Goal: Task Accomplishment & Management: Complete application form

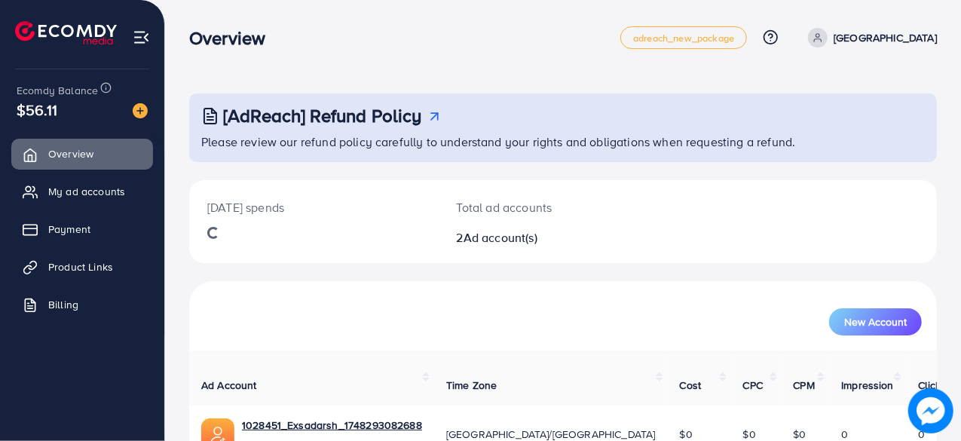
scroll to position [136, 0]
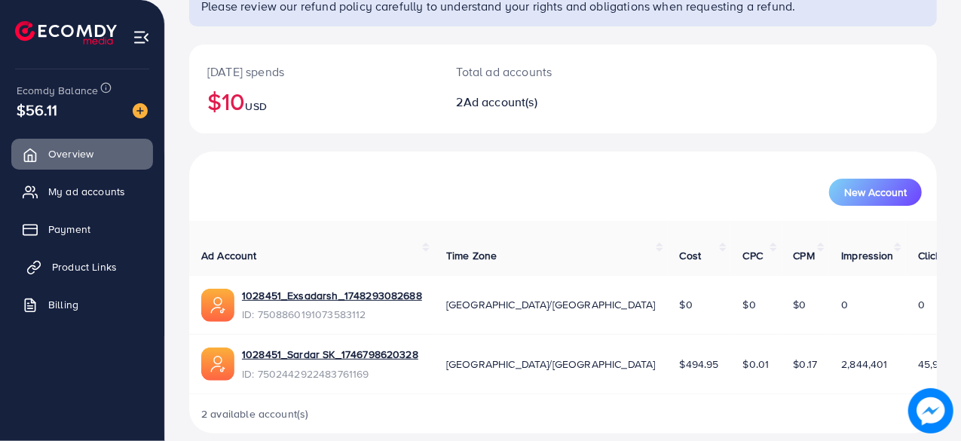
click at [66, 264] on span "Product Links" at bounding box center [84, 266] width 65 height 15
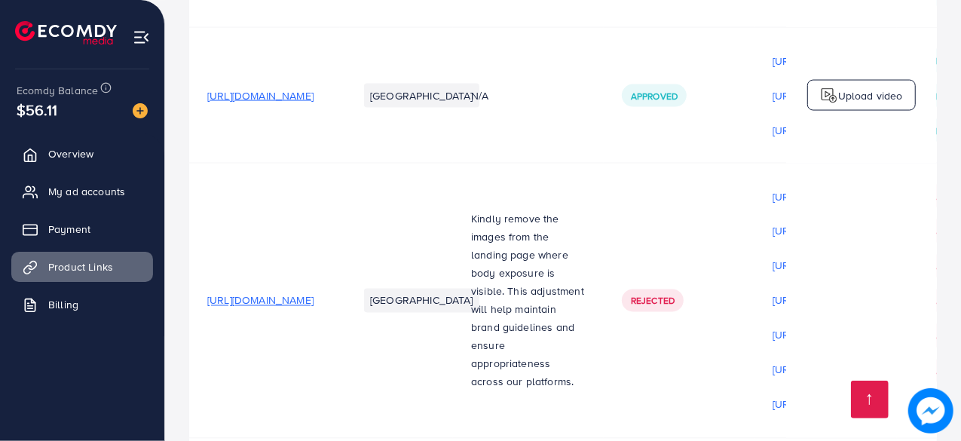
scroll to position [1454, 0]
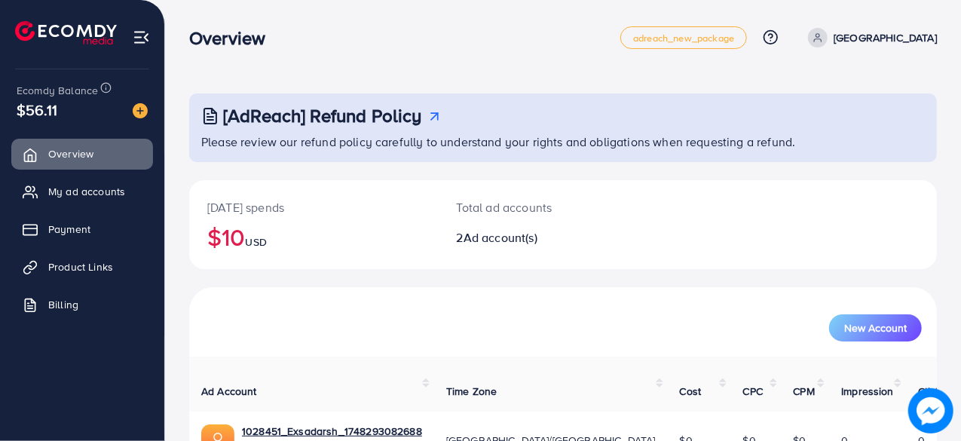
scroll to position [136, 0]
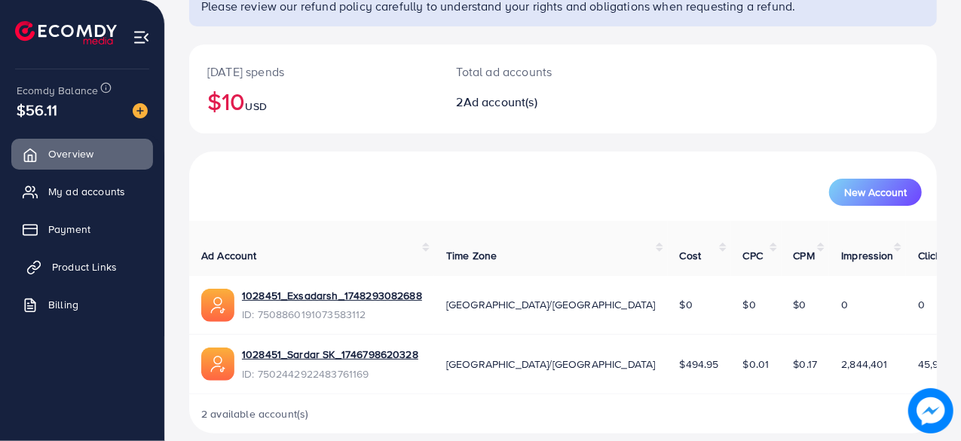
click at [86, 267] on span "Product Links" at bounding box center [84, 266] width 65 height 15
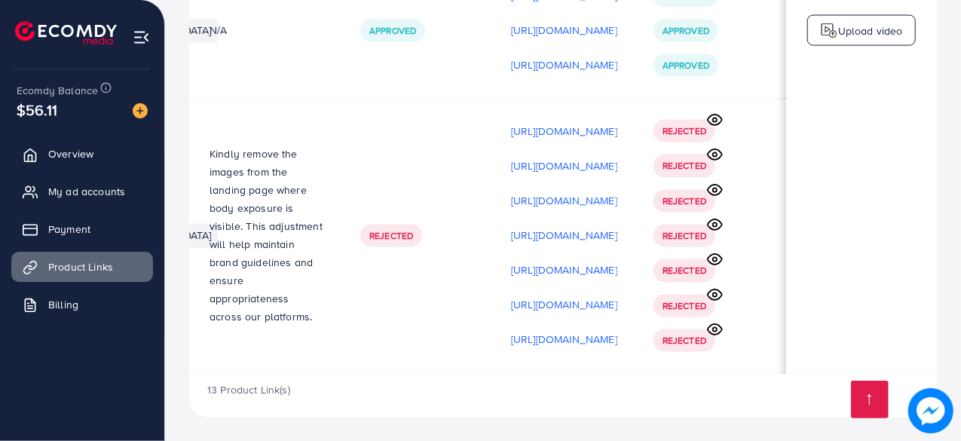
scroll to position [0, 445]
click at [716, 118] on circle at bounding box center [715, 120] width 4 height 4
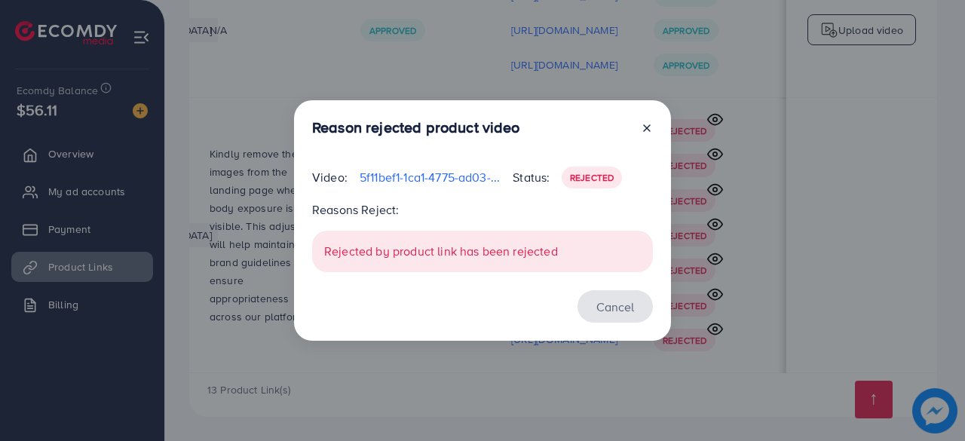
click at [612, 304] on button "Cancel" at bounding box center [614, 306] width 75 height 32
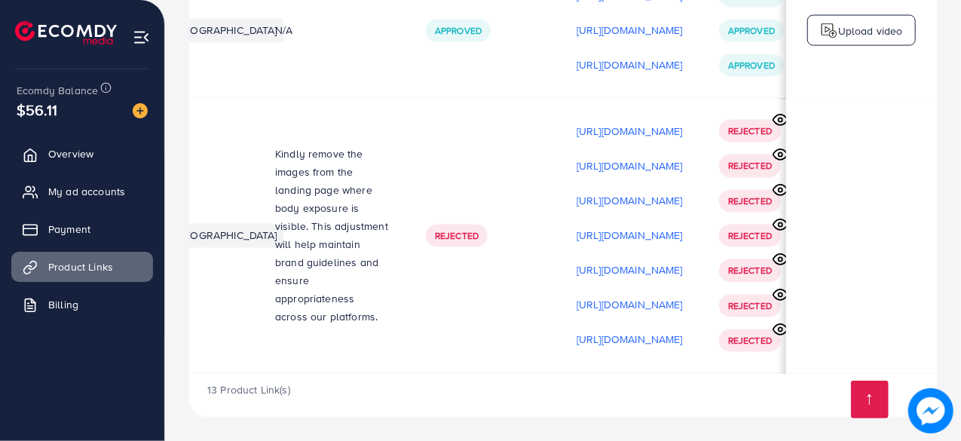
scroll to position [0, 0]
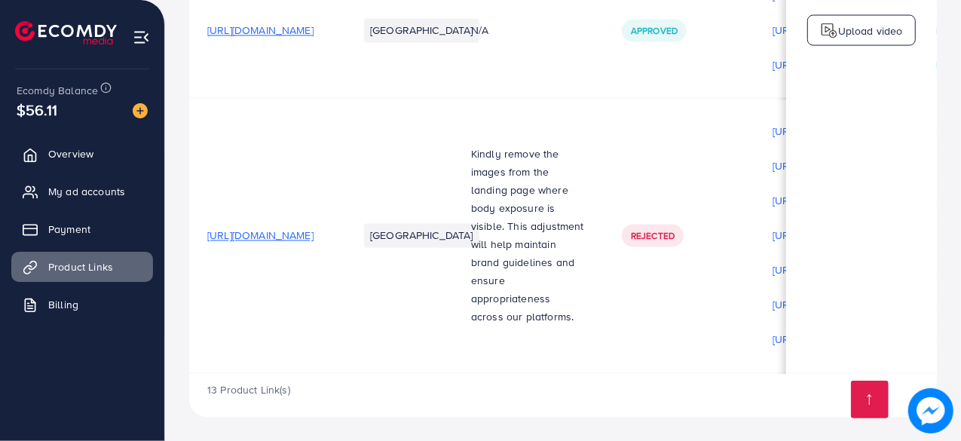
click at [314, 231] on span "[URL][DOMAIN_NAME]" at bounding box center [260, 235] width 106 height 15
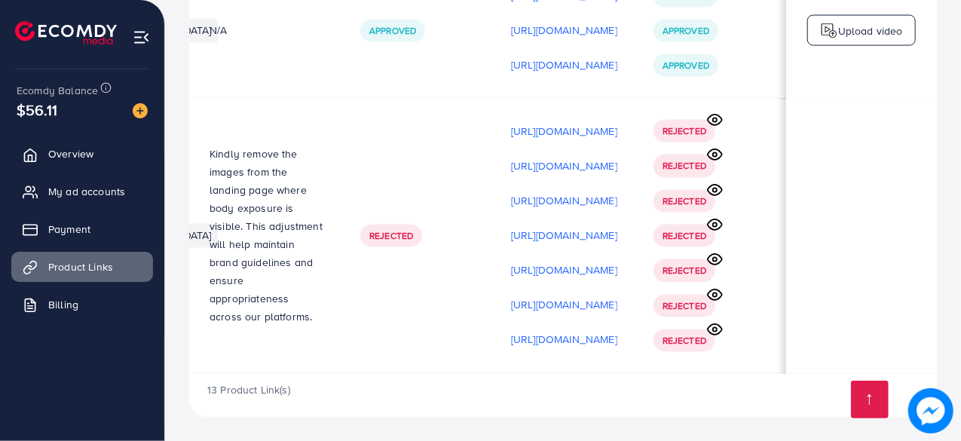
scroll to position [0, 445]
click at [717, 330] on icon at bounding box center [715, 328] width 14 height 11
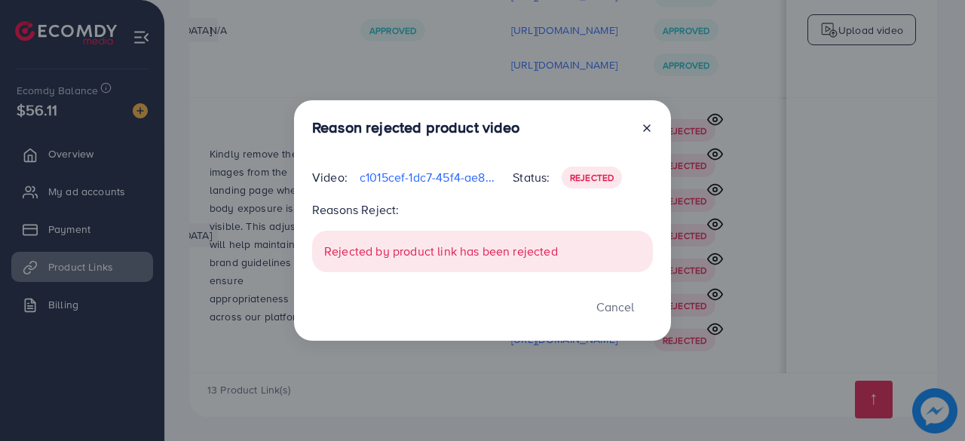
click at [647, 126] on icon at bounding box center [647, 128] width 12 height 12
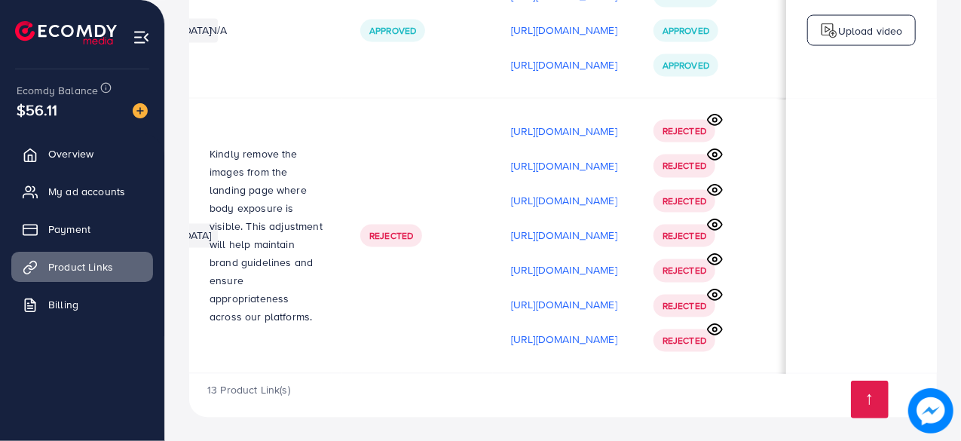
click at [716, 115] on icon at bounding box center [715, 120] width 16 height 16
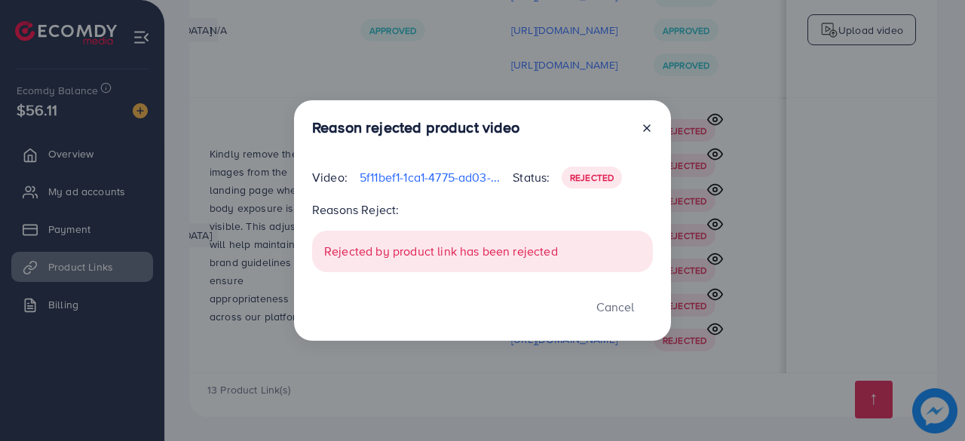
click at [645, 126] on icon at bounding box center [647, 128] width 12 height 12
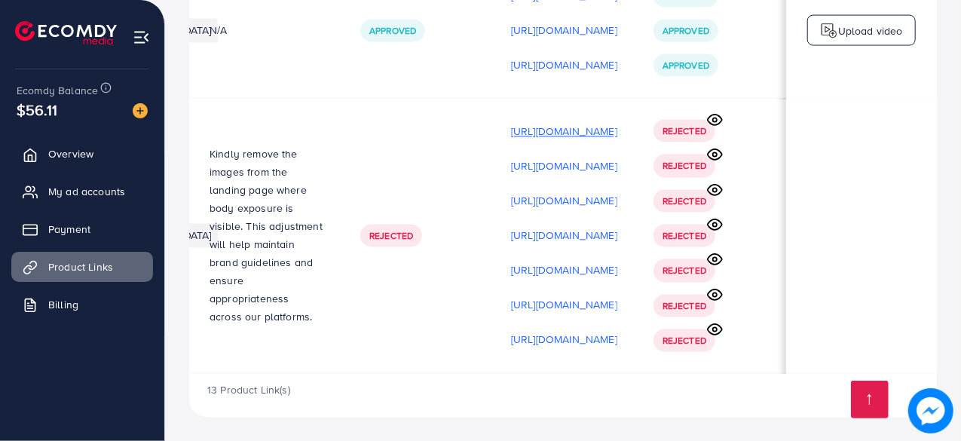
click at [526, 128] on p "[URL][DOMAIN_NAME]" at bounding box center [564, 131] width 106 height 18
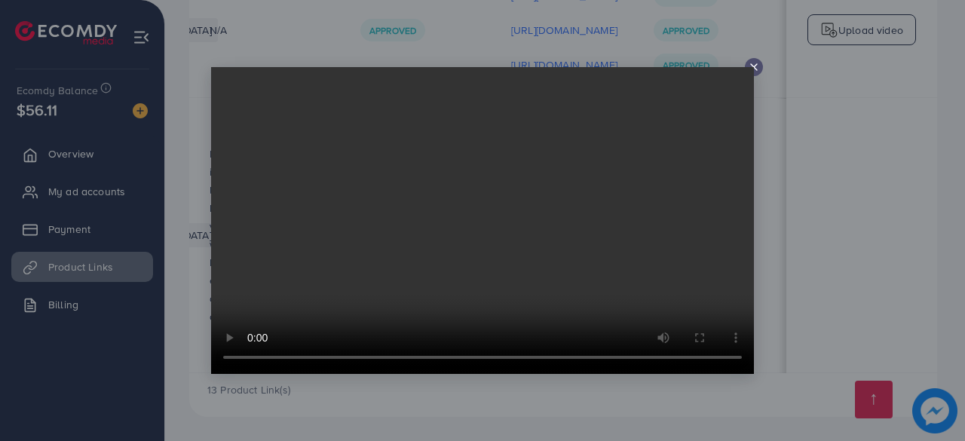
click at [755, 68] on line at bounding box center [754, 67] width 6 height 6
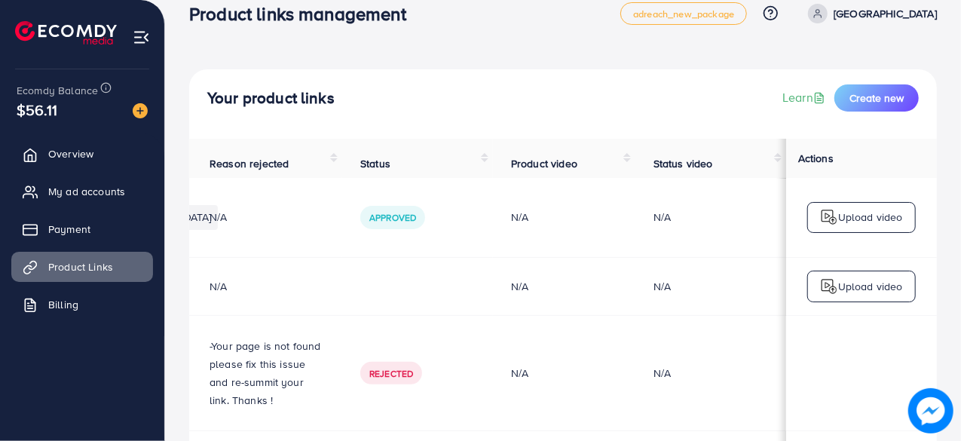
scroll to position [0, 0]
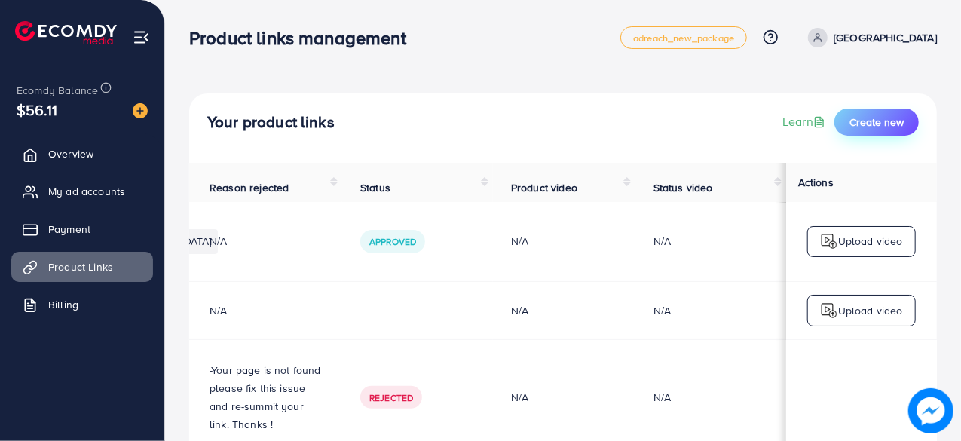
click at [879, 124] on span "Create new" at bounding box center [876, 122] width 54 height 15
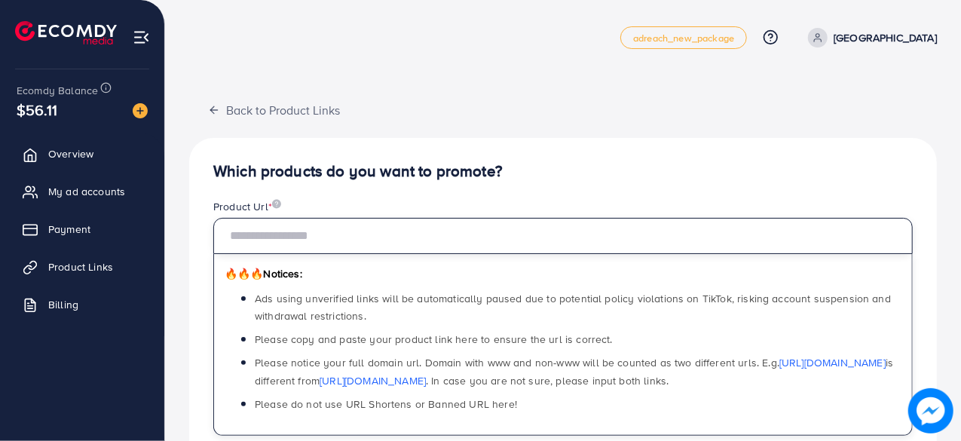
click at [396, 228] on input "text" at bounding box center [562, 236] width 699 height 36
paste input "**********"
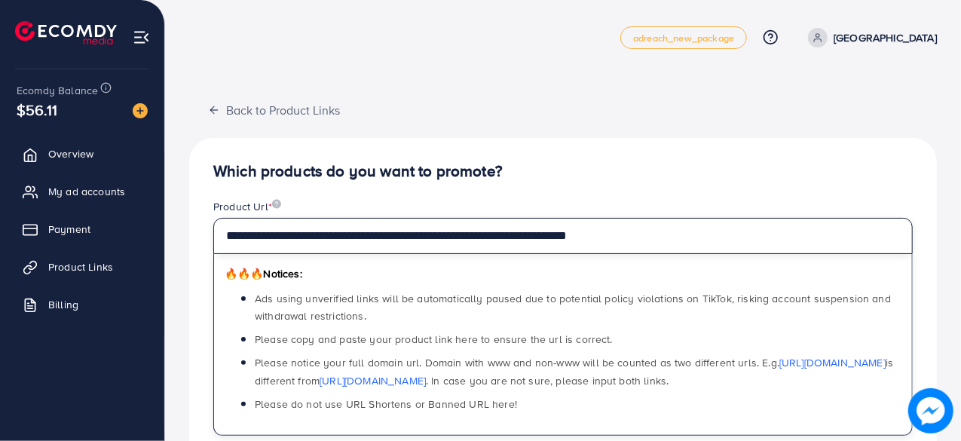
type input "**********"
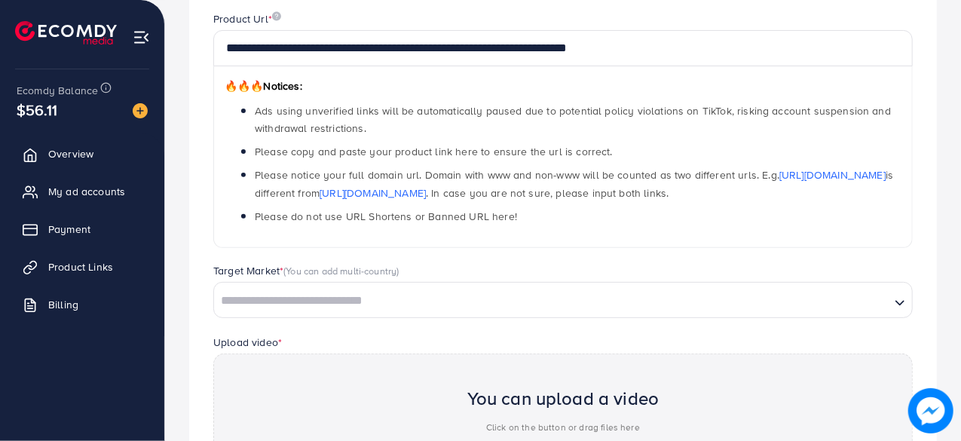
scroll to position [194, 0]
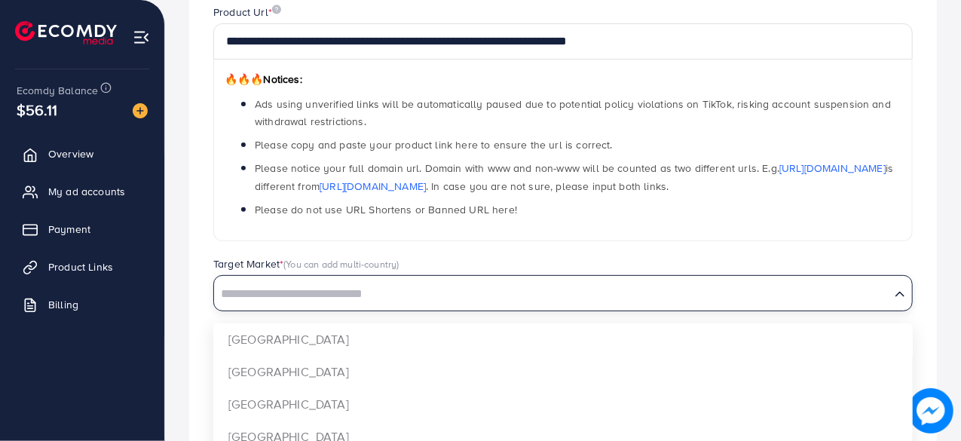
click at [439, 288] on input "Search for option" at bounding box center [552, 294] width 673 height 23
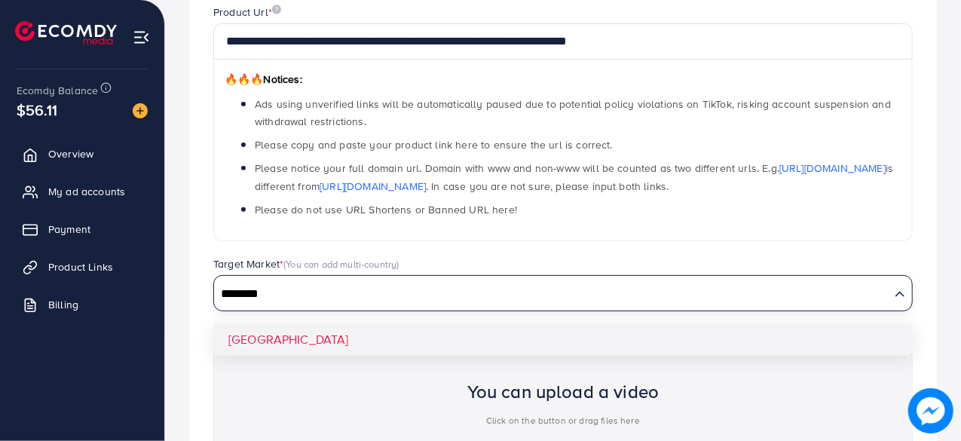
type input "********"
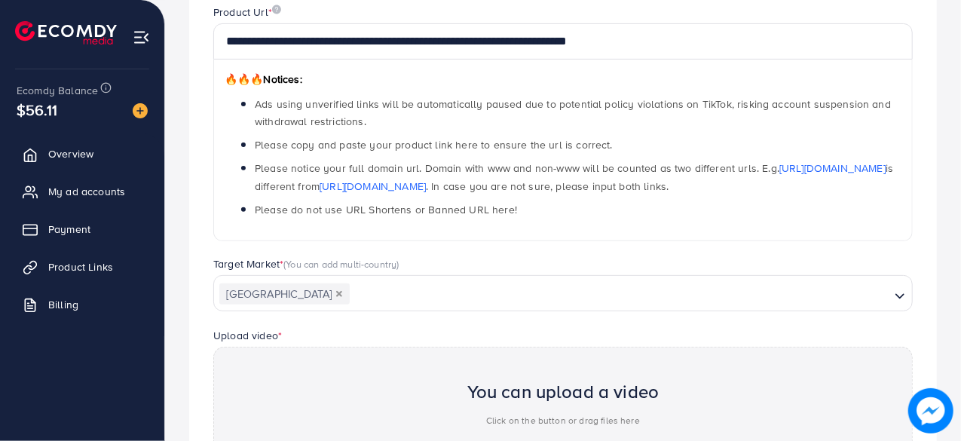
click at [362, 329] on div "Upload video * You can upload a video Click on the button or drag files here Up…" at bounding box center [562, 409] width 723 height 167
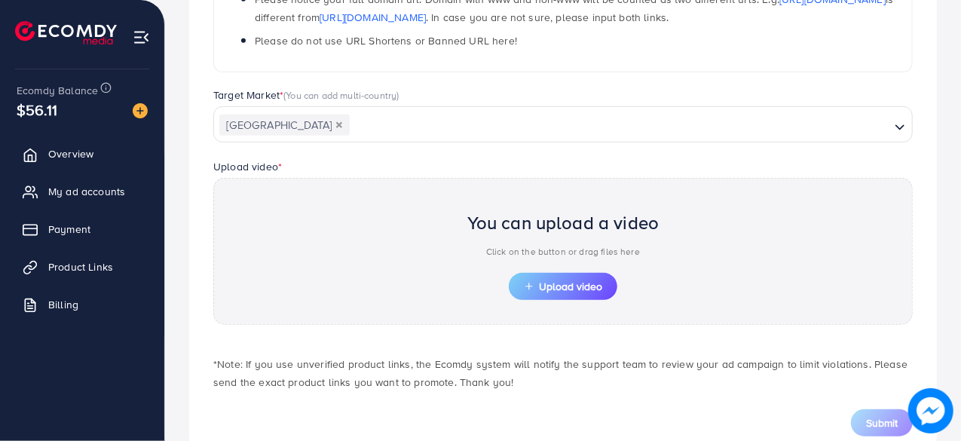
scroll to position [404, 0]
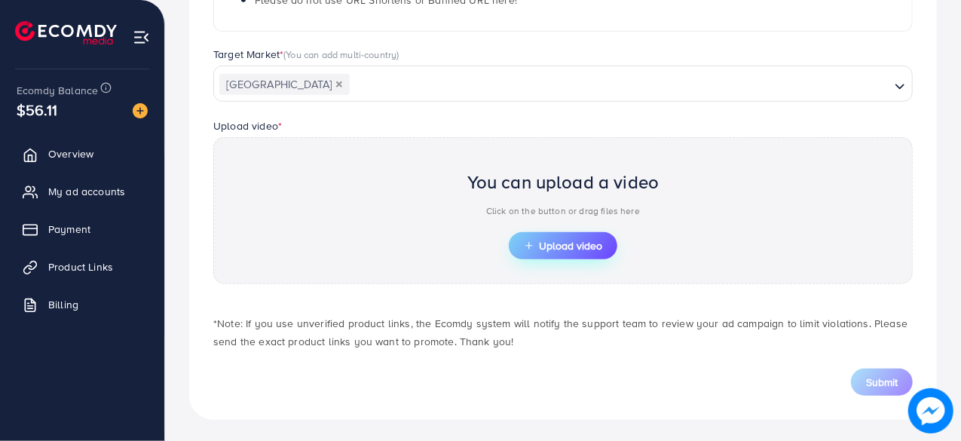
click at [570, 240] on span "Upload video" at bounding box center [563, 245] width 78 height 11
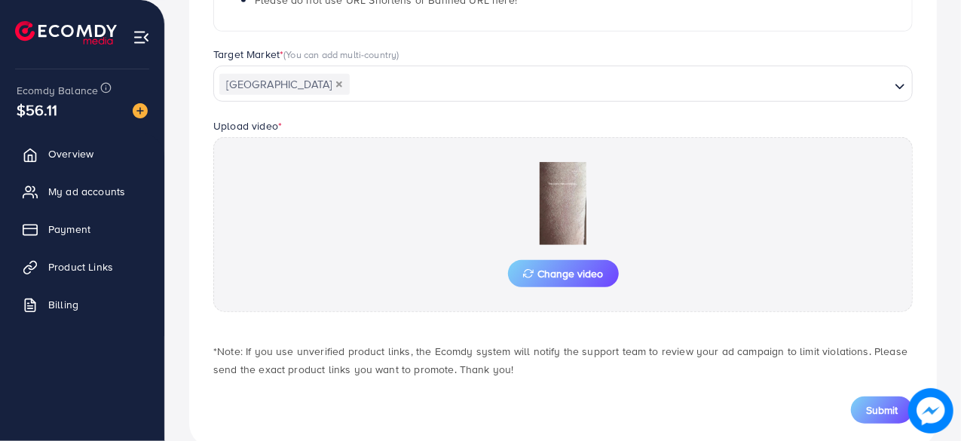
scroll to position [433, 0]
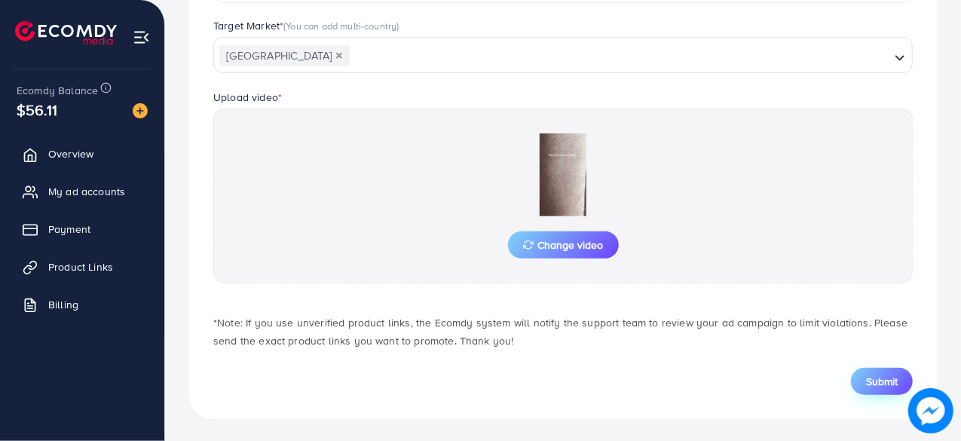
click at [878, 384] on span "Submit" at bounding box center [882, 381] width 32 height 15
click at [876, 378] on span "Submit" at bounding box center [882, 381] width 32 height 15
click at [867, 380] on span "Submit" at bounding box center [882, 381] width 32 height 15
click at [875, 375] on span "Submit" at bounding box center [882, 381] width 32 height 15
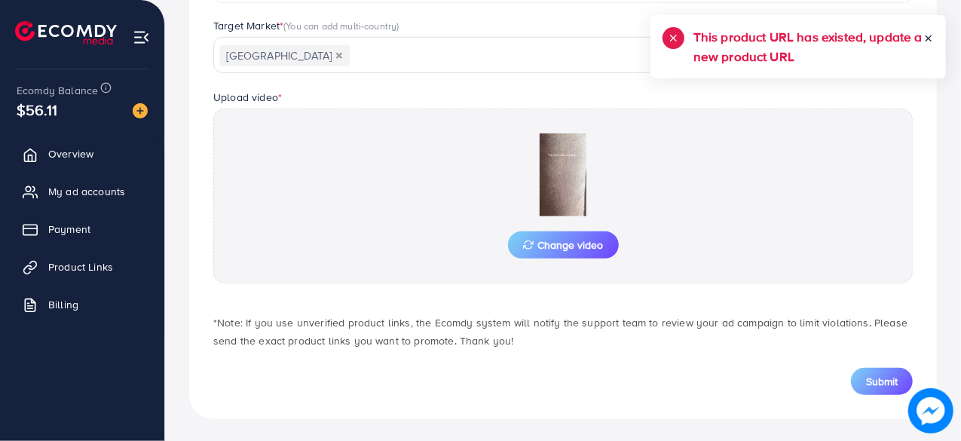
click at [932, 34] on icon at bounding box center [928, 38] width 11 height 11
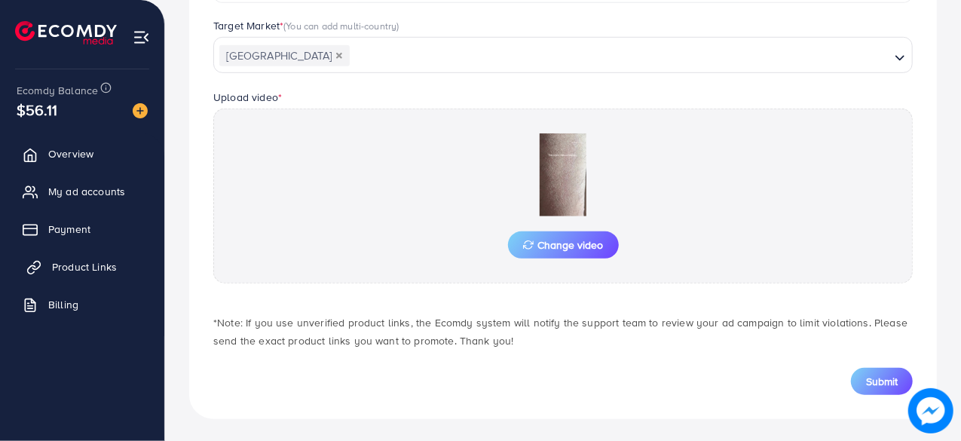
click at [95, 265] on span "Product Links" at bounding box center [84, 266] width 65 height 15
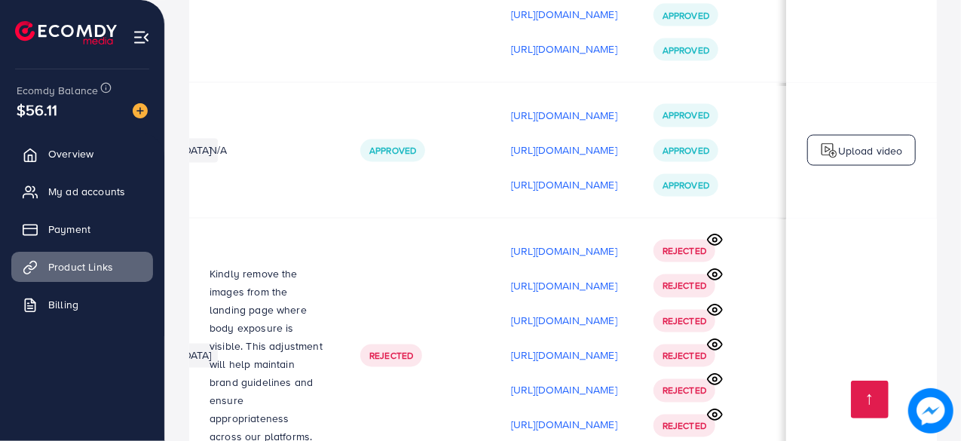
scroll to position [2, 445]
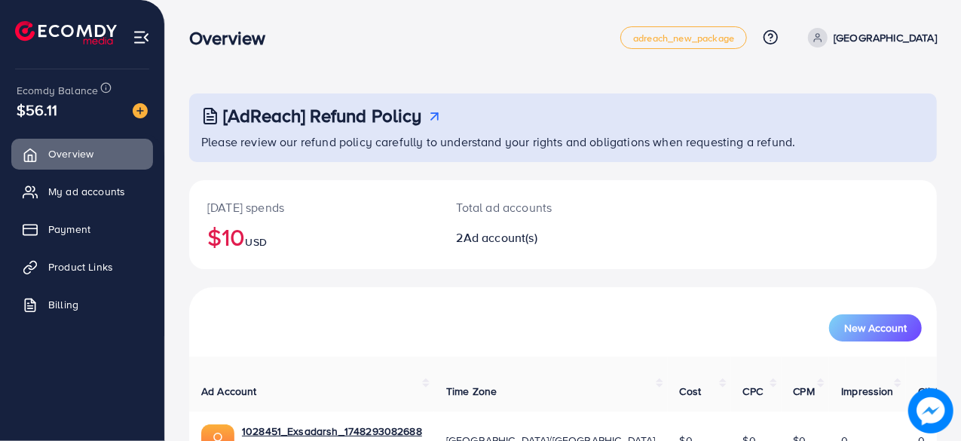
scroll to position [136, 0]
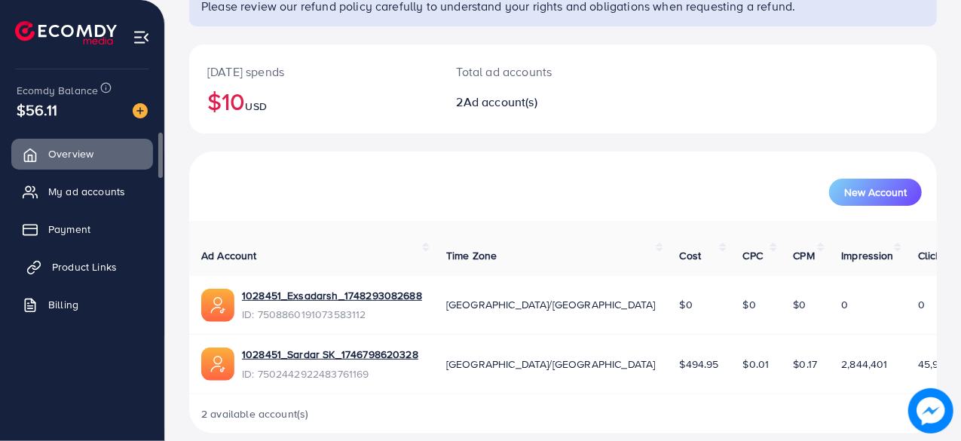
click at [78, 265] on span "Product Links" at bounding box center [84, 266] width 65 height 15
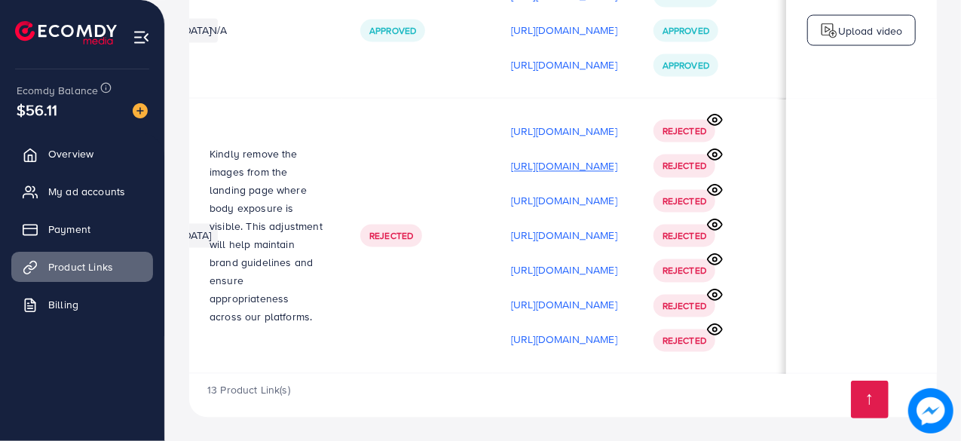
scroll to position [0, 445]
click at [716, 116] on icon at bounding box center [715, 120] width 16 height 16
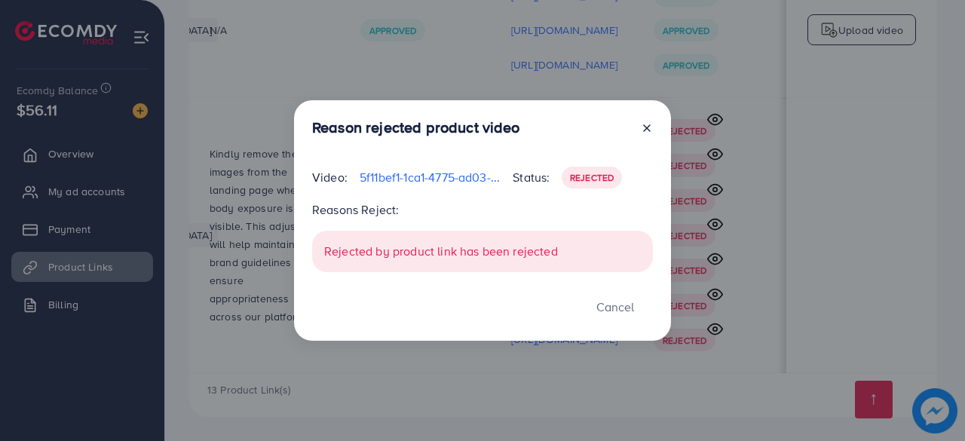
click at [645, 124] on icon at bounding box center [647, 128] width 12 height 12
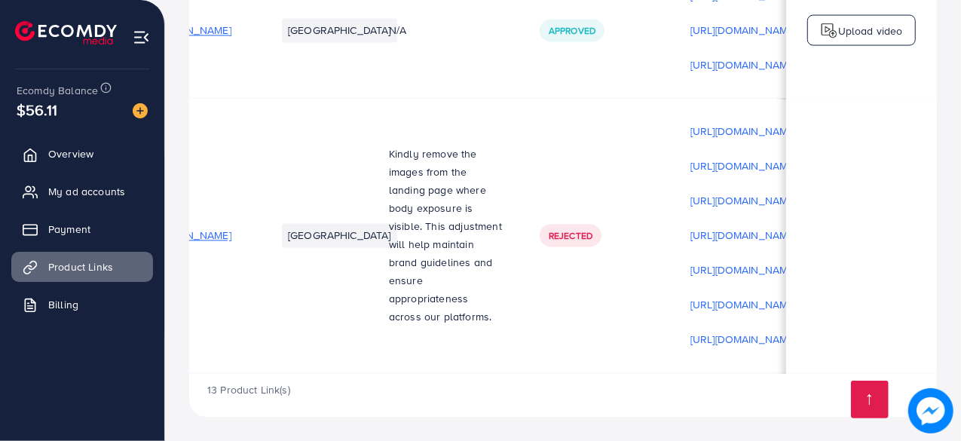
scroll to position [0, 0]
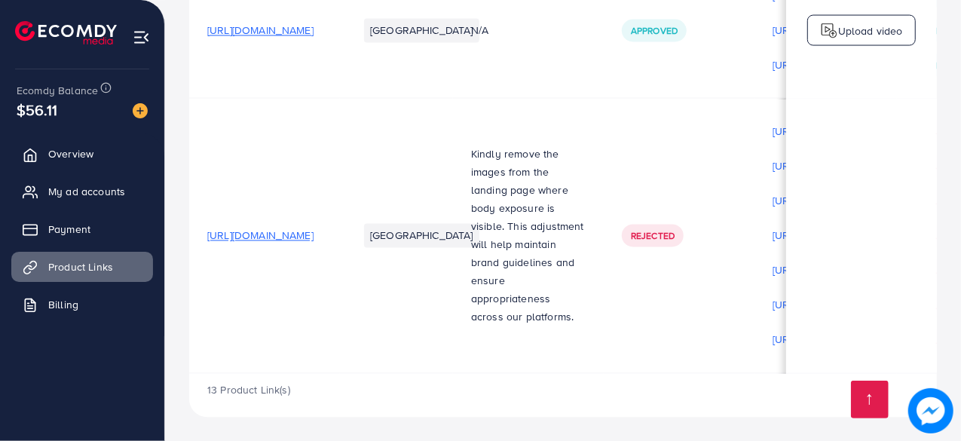
click at [286, 234] on span "[URL][DOMAIN_NAME]" at bounding box center [260, 235] width 106 height 15
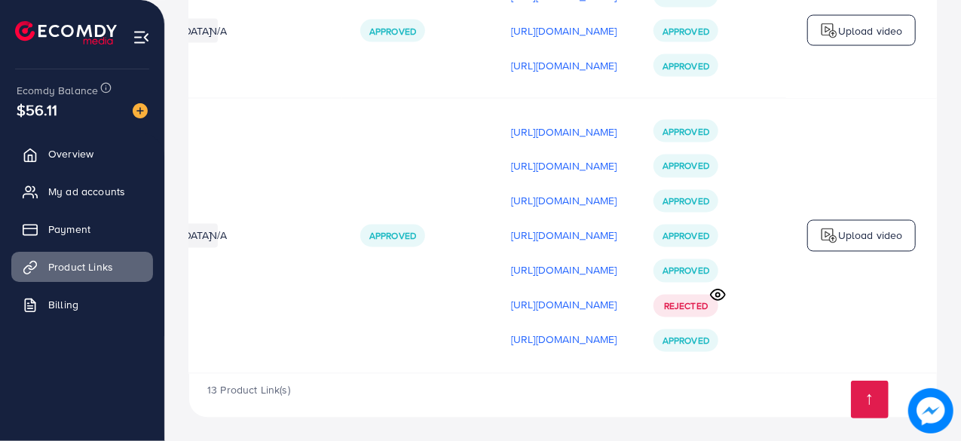
scroll to position [0, 445]
click at [717, 287] on icon at bounding box center [718, 294] width 16 height 16
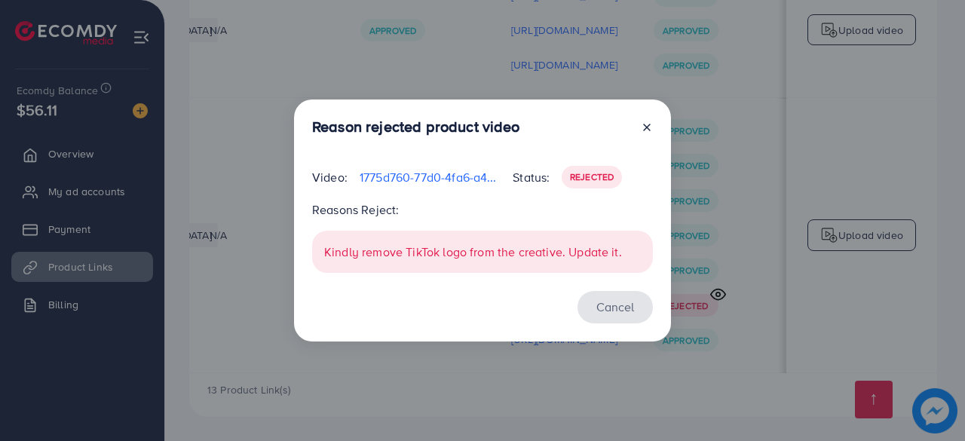
click at [610, 311] on button "Cancel" at bounding box center [614, 307] width 75 height 32
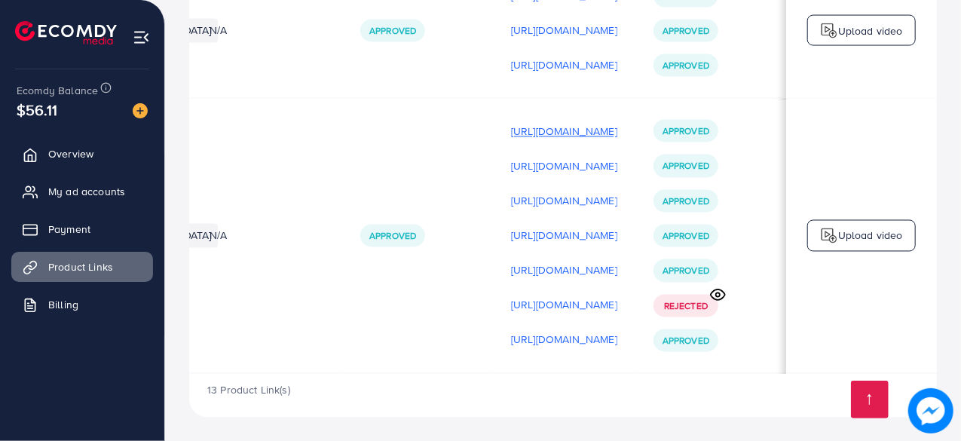
click at [548, 126] on p "[URL][DOMAIN_NAME]" at bounding box center [564, 131] width 106 height 18
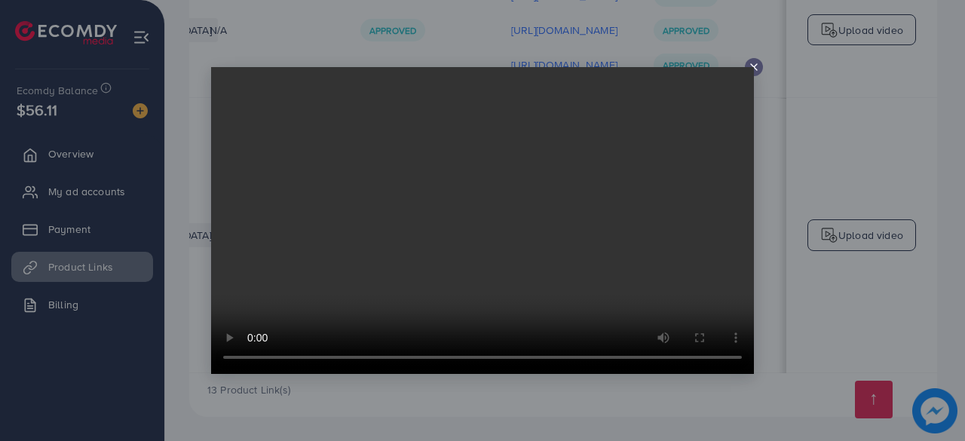
click at [751, 66] on icon at bounding box center [754, 67] width 12 height 12
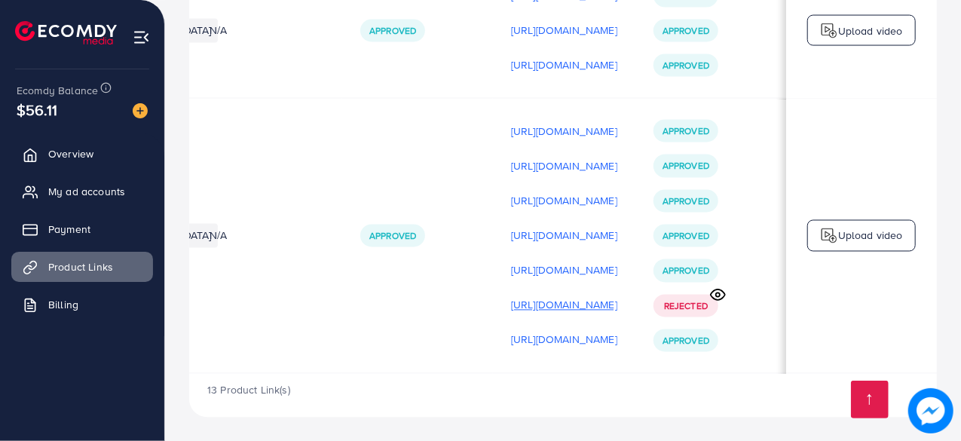
click at [567, 298] on p "[URL][DOMAIN_NAME]" at bounding box center [564, 304] width 106 height 18
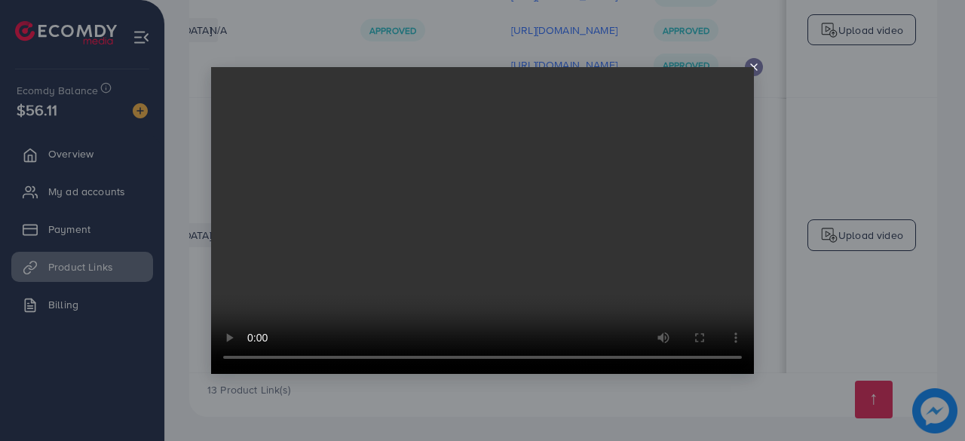
click at [753, 66] on icon at bounding box center [754, 67] width 12 height 12
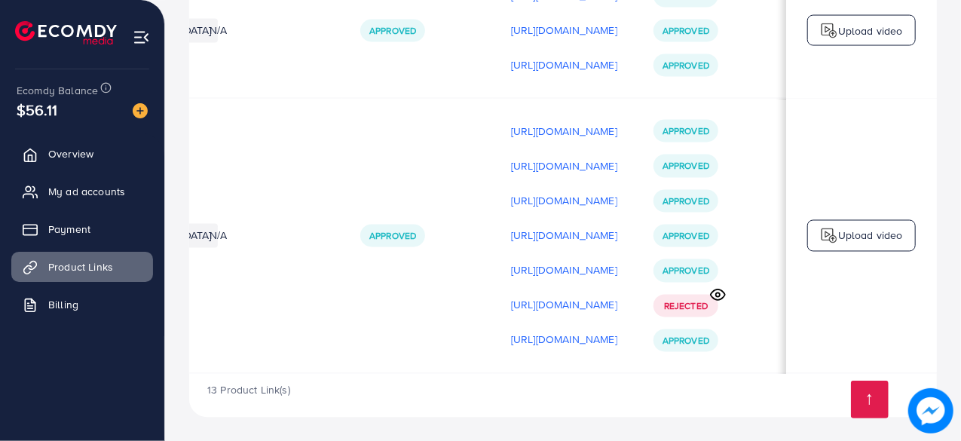
click at [842, 239] on p "Upload video" at bounding box center [870, 235] width 65 height 18
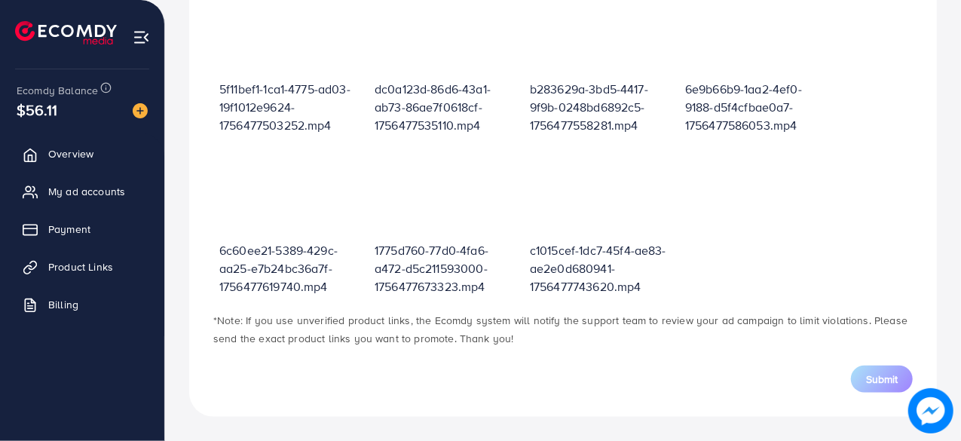
scroll to position [540, 0]
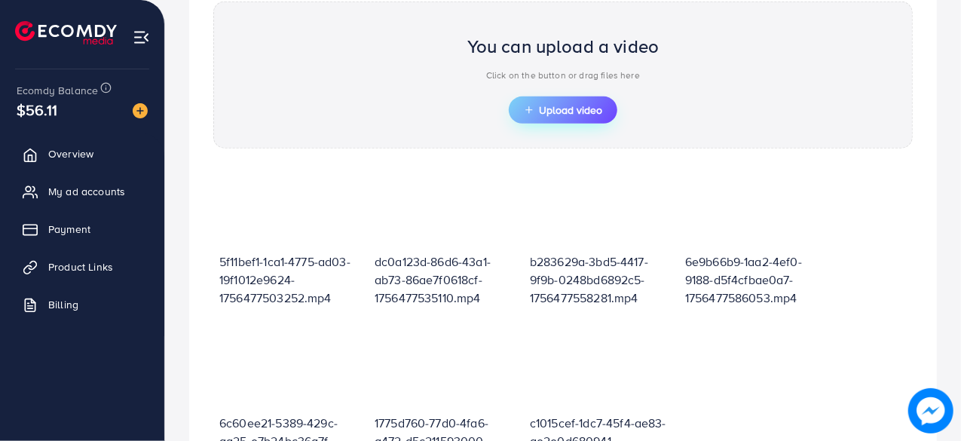
click at [552, 108] on span "Upload video" at bounding box center [563, 110] width 78 height 11
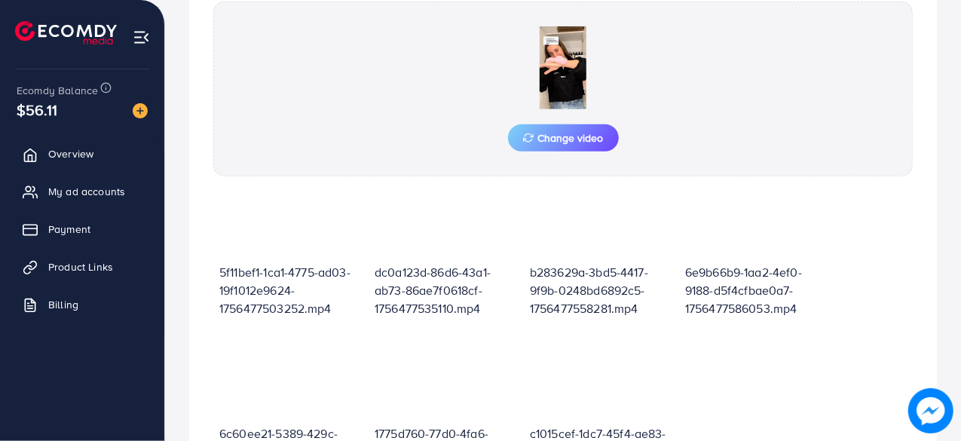
scroll to position [737, 0]
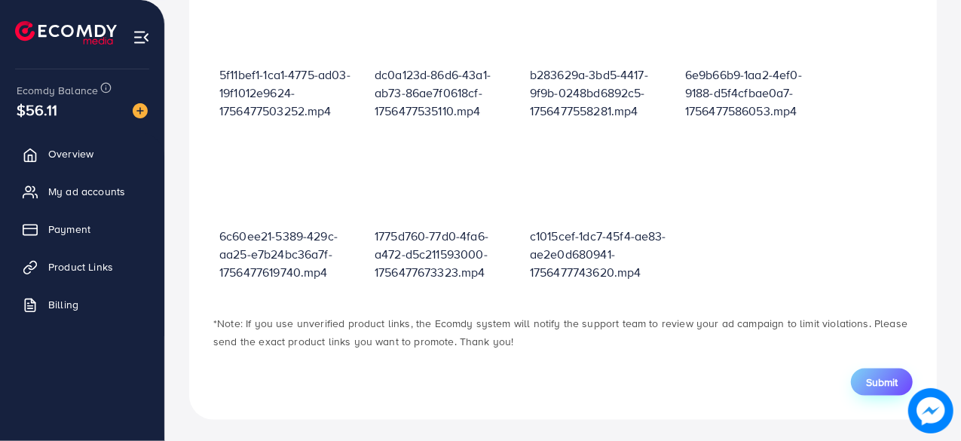
click at [877, 375] on span "Submit" at bounding box center [882, 382] width 32 height 15
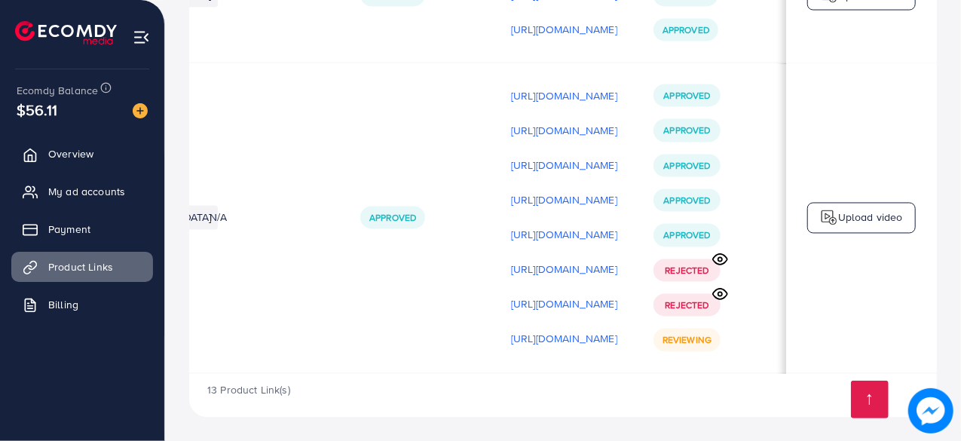
scroll to position [0, 445]
click at [722, 292] on circle at bounding box center [720, 294] width 4 height 4
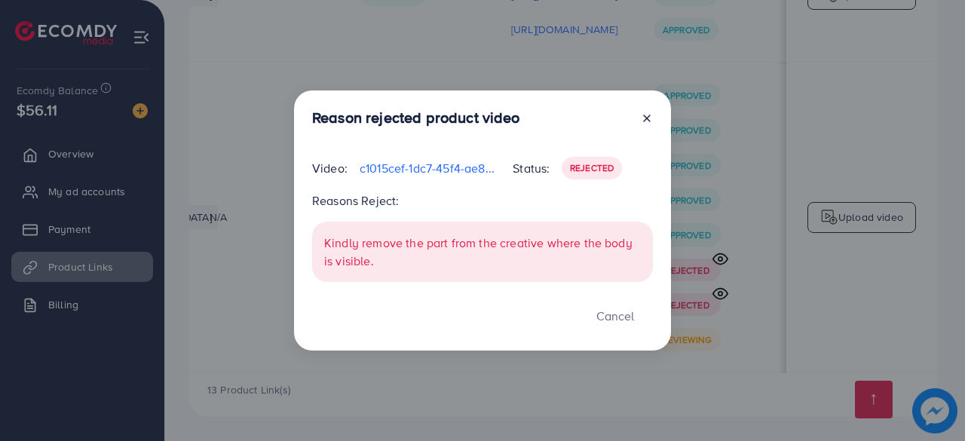
click at [647, 117] on icon at bounding box center [647, 118] width 12 height 12
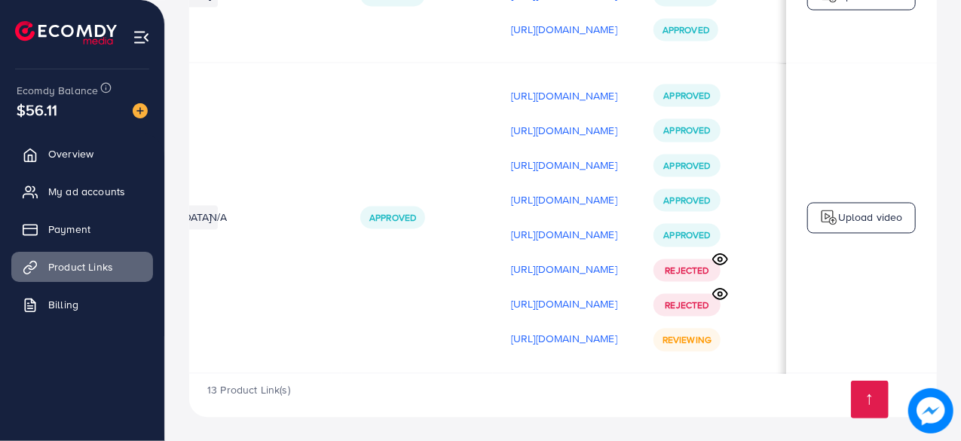
click at [857, 215] on p "Upload video" at bounding box center [870, 217] width 65 height 18
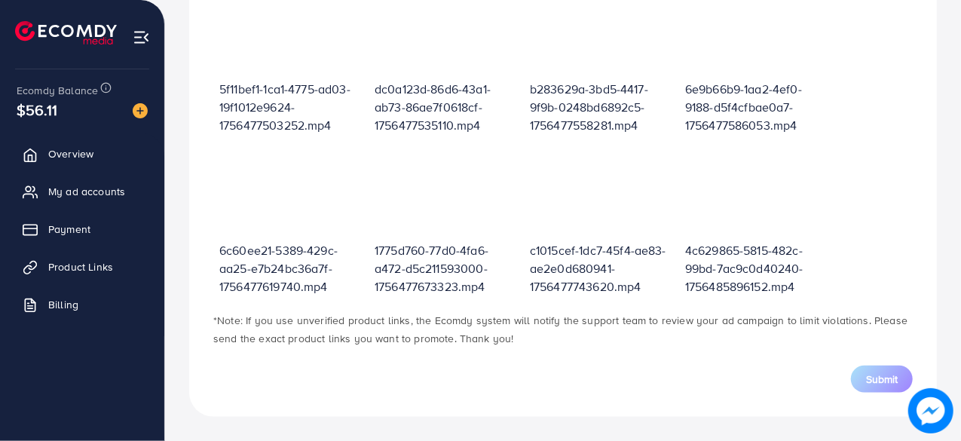
scroll to position [540, 0]
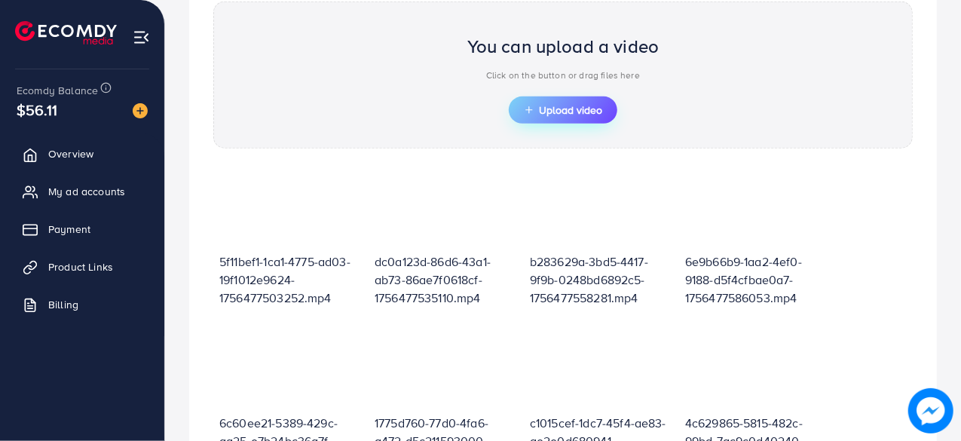
click at [556, 105] on span "Upload video" at bounding box center [563, 110] width 78 height 11
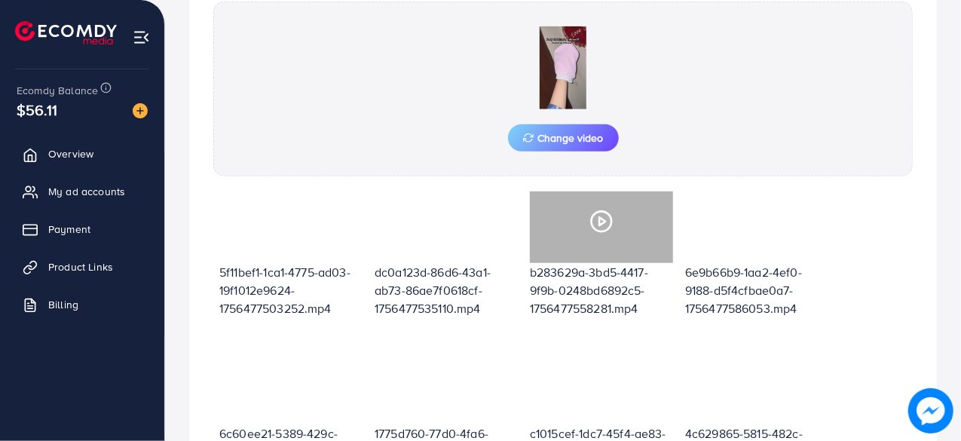
scroll to position [737, 0]
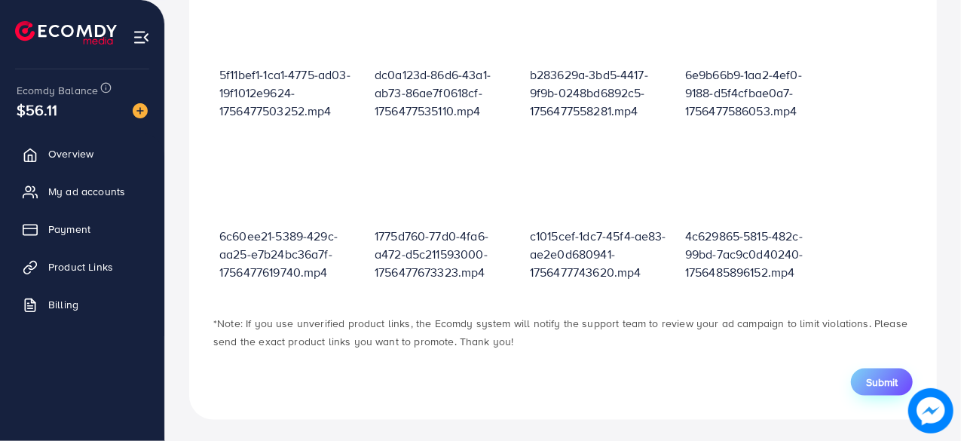
click at [880, 378] on span "Submit" at bounding box center [882, 382] width 32 height 15
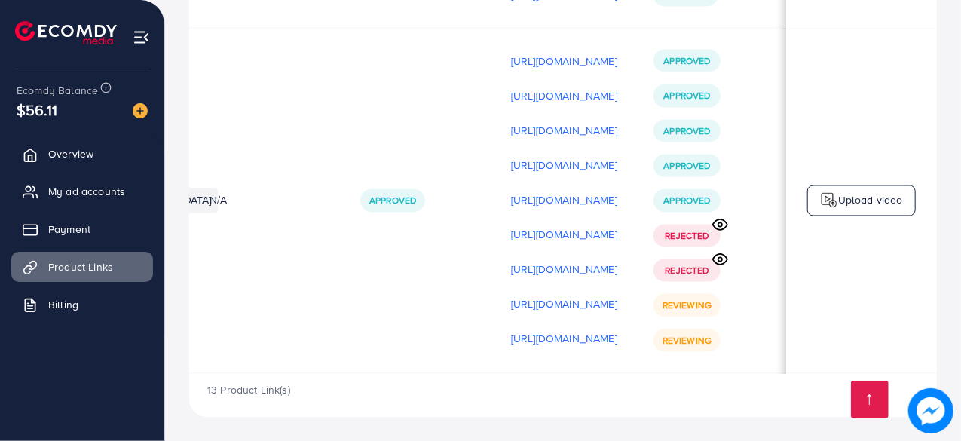
scroll to position [0, 445]
click at [716, 221] on icon at bounding box center [720, 224] width 16 height 16
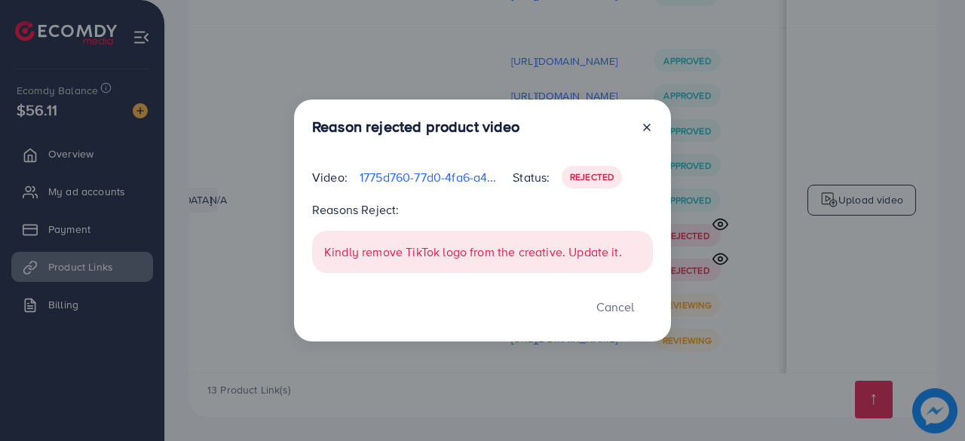
click at [645, 127] on line at bounding box center [647, 127] width 6 height 6
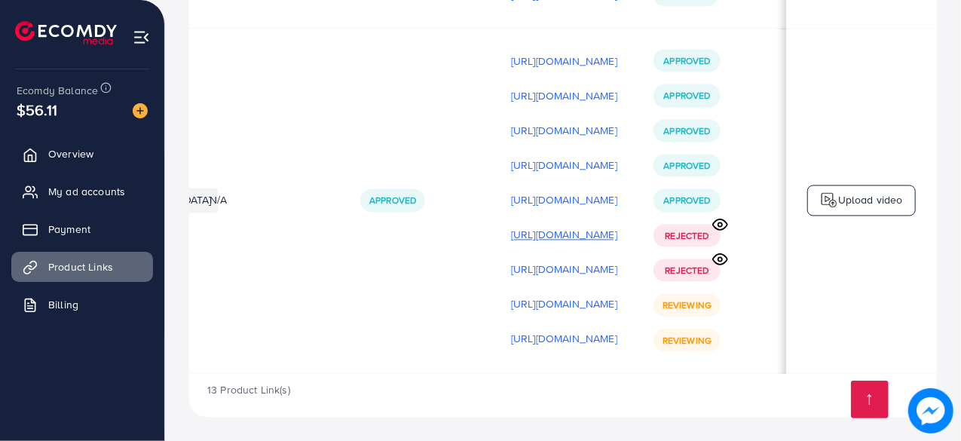
click at [544, 230] on p "[URL][DOMAIN_NAME]" at bounding box center [564, 234] width 106 height 18
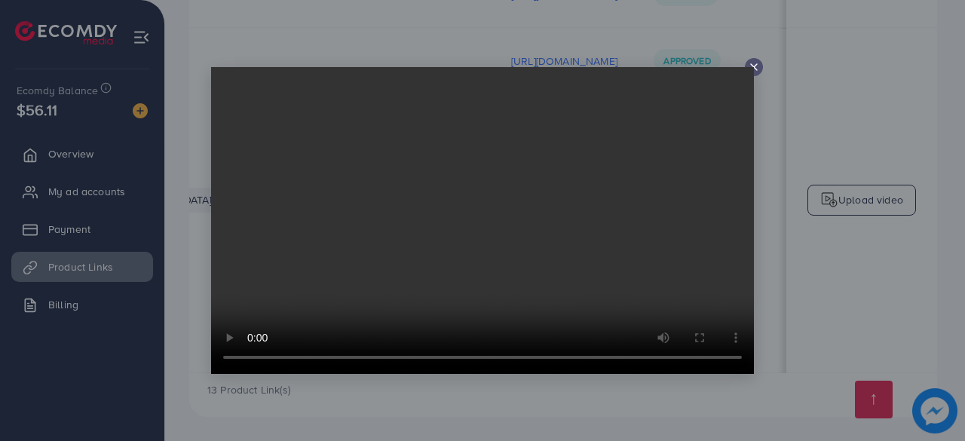
click at [751, 64] on icon at bounding box center [754, 67] width 12 height 12
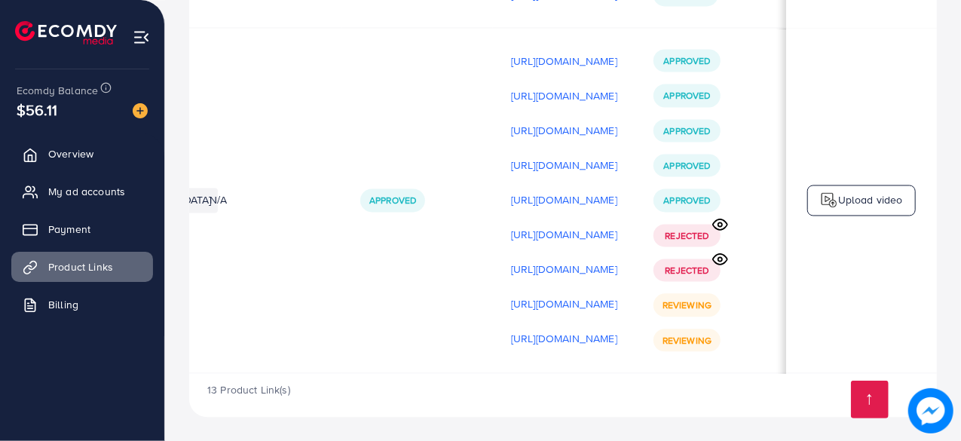
click at [719, 255] on icon at bounding box center [720, 259] width 16 height 16
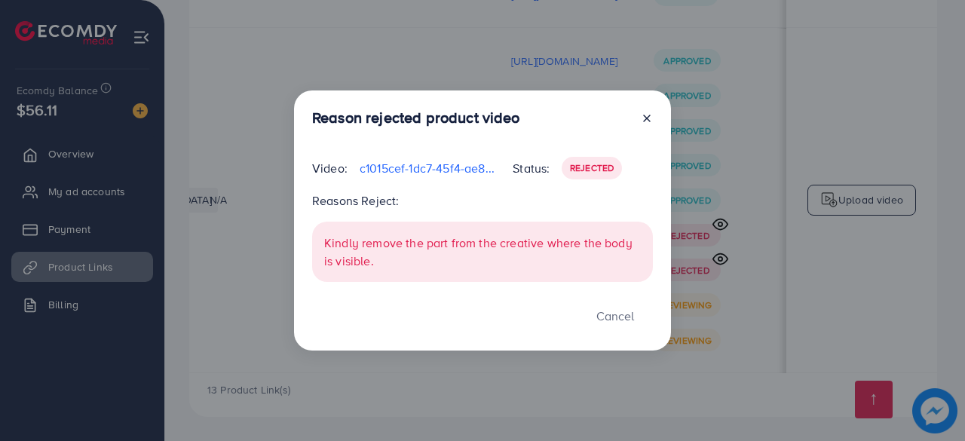
click at [645, 116] on icon at bounding box center [647, 118] width 12 height 12
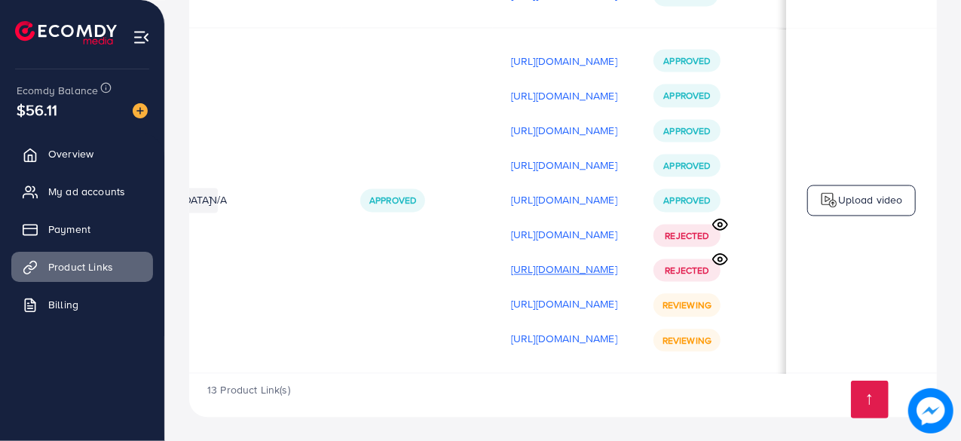
click at [534, 263] on p "[URL][DOMAIN_NAME]" at bounding box center [564, 269] width 106 height 18
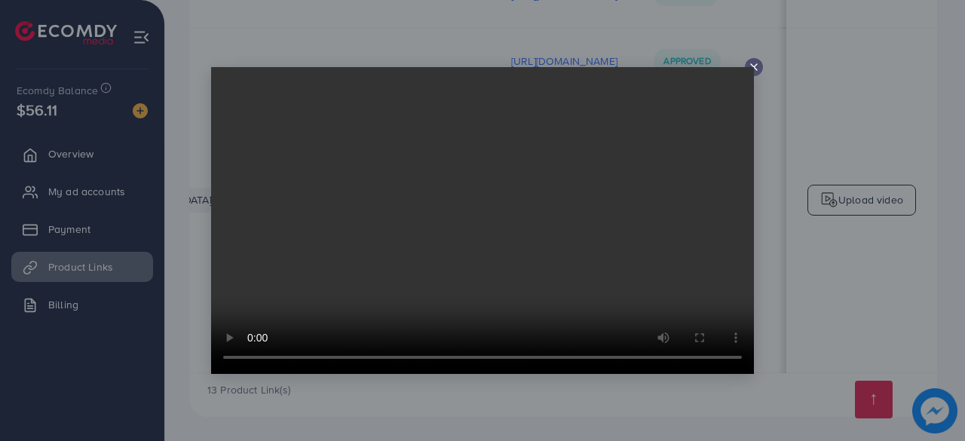
click at [751, 66] on icon at bounding box center [754, 67] width 12 height 12
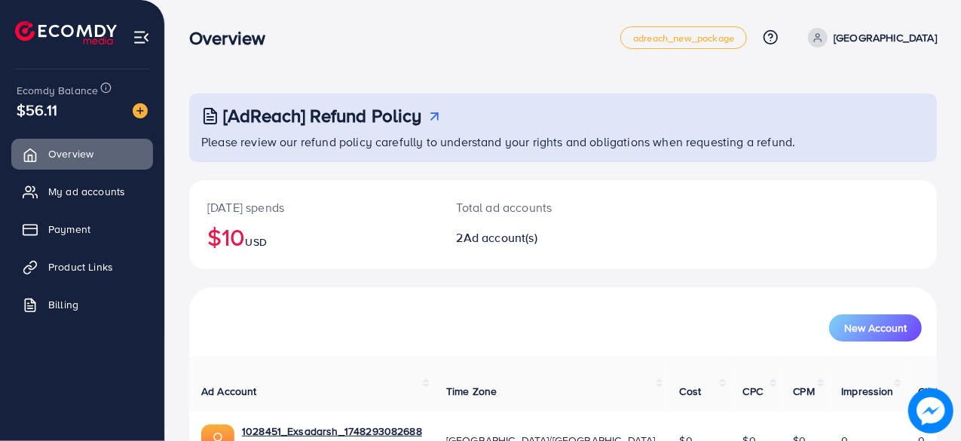
scroll to position [136, 0]
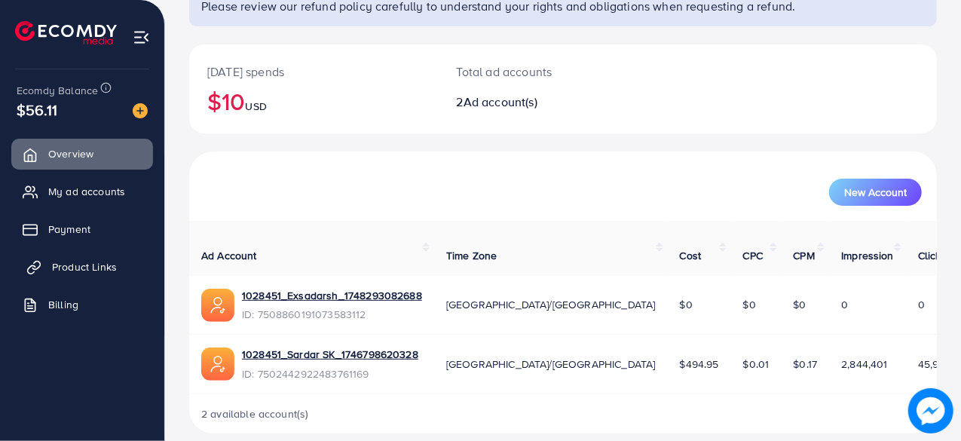
click at [78, 273] on span "Product Links" at bounding box center [84, 266] width 65 height 15
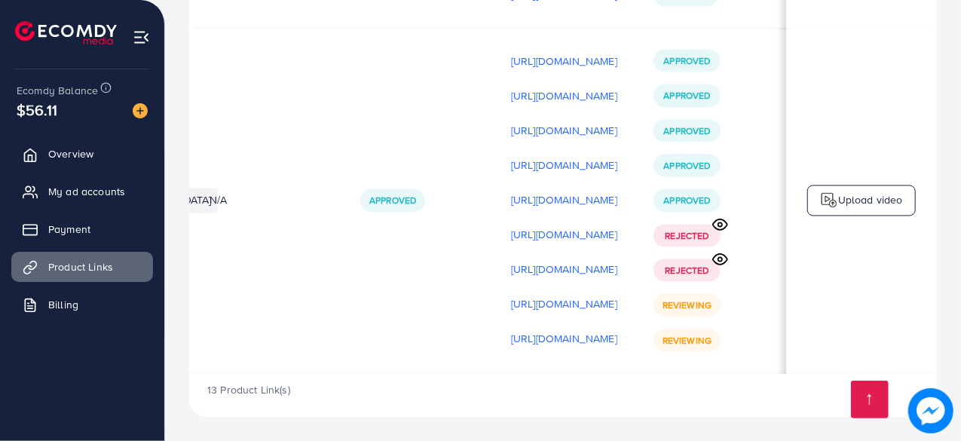
scroll to position [0, 447]
click at [11, 252] on link "Product Links" at bounding box center [82, 267] width 142 height 30
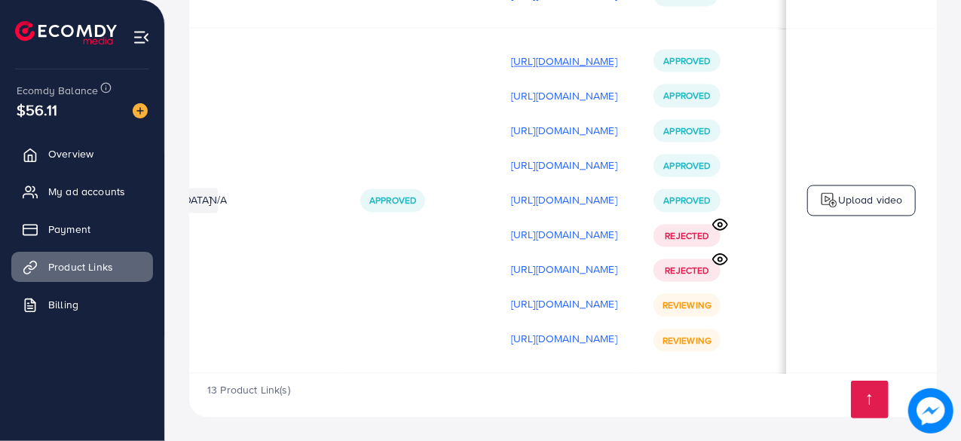
click at [511, 62] on p "[URL][DOMAIN_NAME]" at bounding box center [564, 61] width 106 height 18
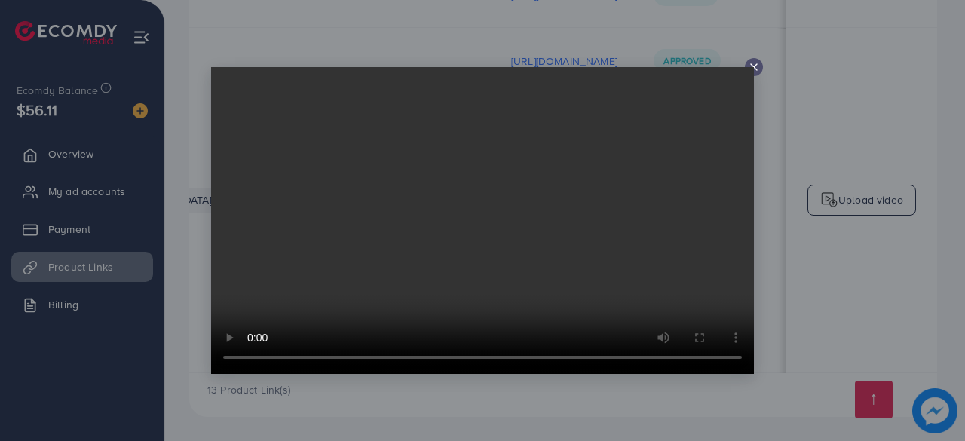
click at [754, 64] on icon at bounding box center [754, 67] width 12 height 12
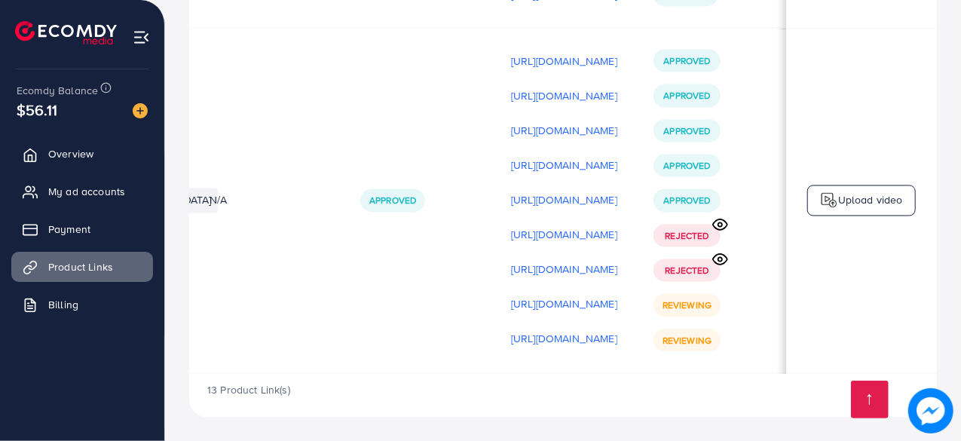
scroll to position [0, 445]
click at [543, 93] on p "[URL][DOMAIN_NAME]" at bounding box center [564, 96] width 106 height 18
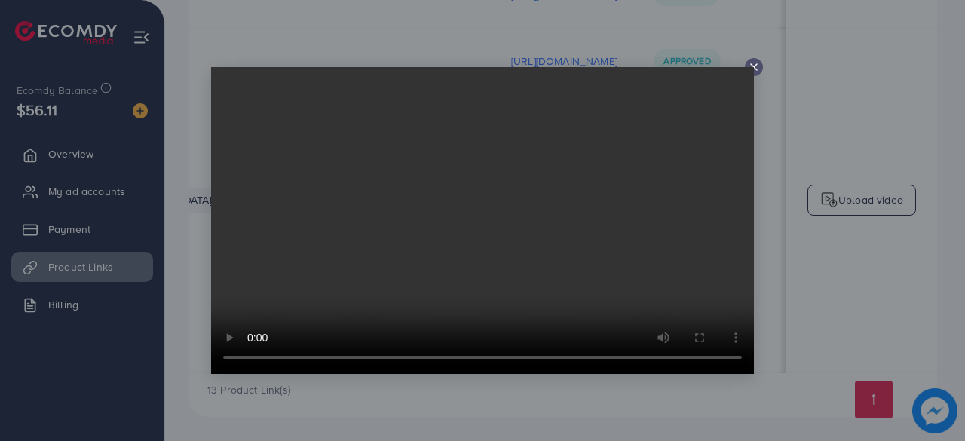
click at [752, 64] on icon at bounding box center [754, 67] width 12 height 12
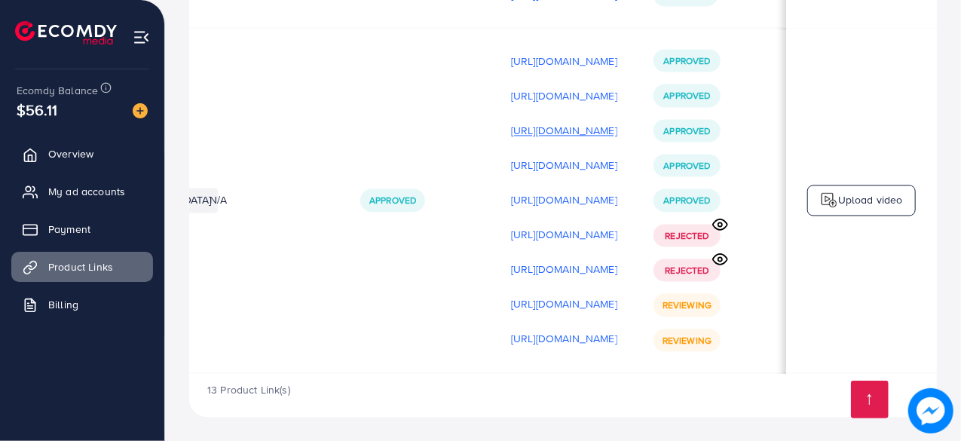
click at [561, 127] on p "[URL][DOMAIN_NAME]" at bounding box center [564, 130] width 106 height 18
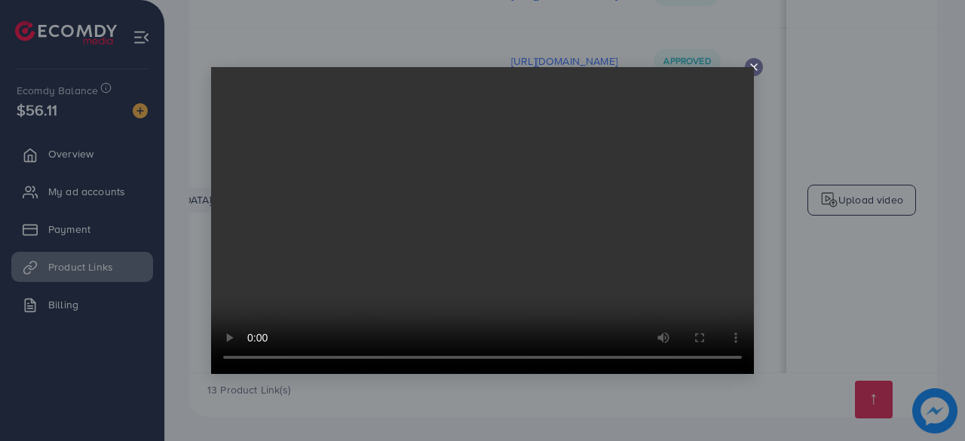
click at [755, 69] on line at bounding box center [754, 67] width 6 height 6
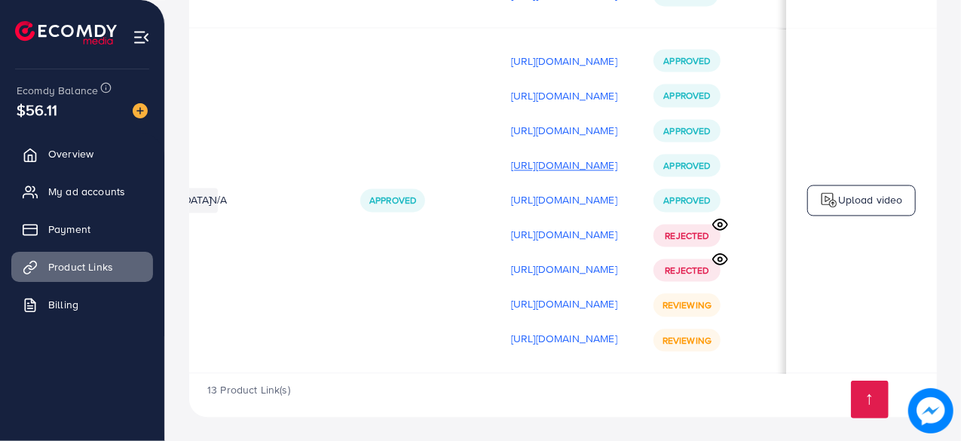
click at [546, 161] on p "[URL][DOMAIN_NAME]" at bounding box center [564, 165] width 106 height 18
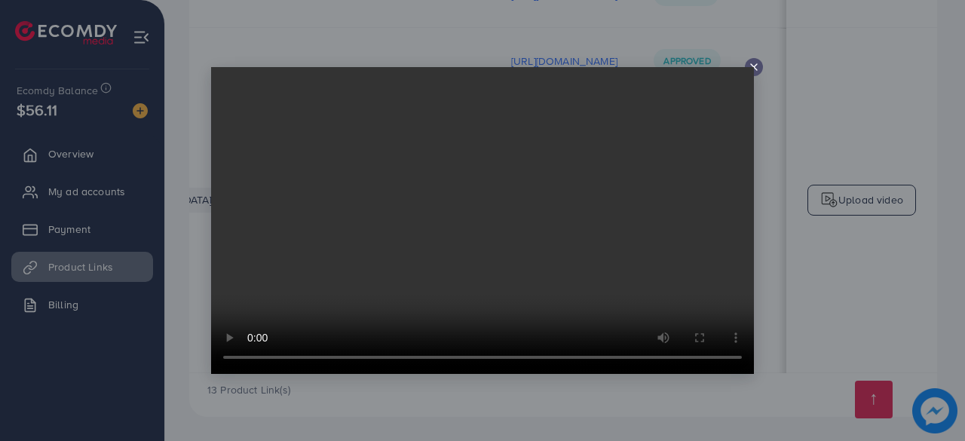
click at [751, 61] on icon at bounding box center [754, 67] width 12 height 12
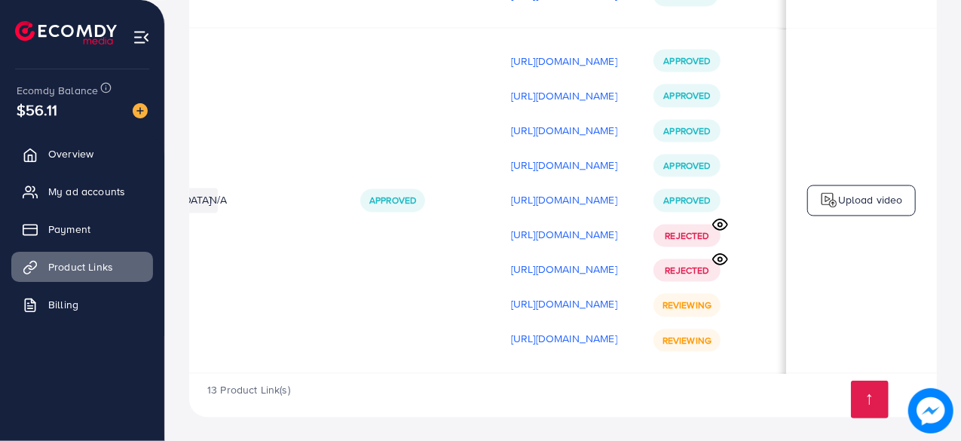
click at [722, 257] on circle at bounding box center [720, 259] width 4 height 4
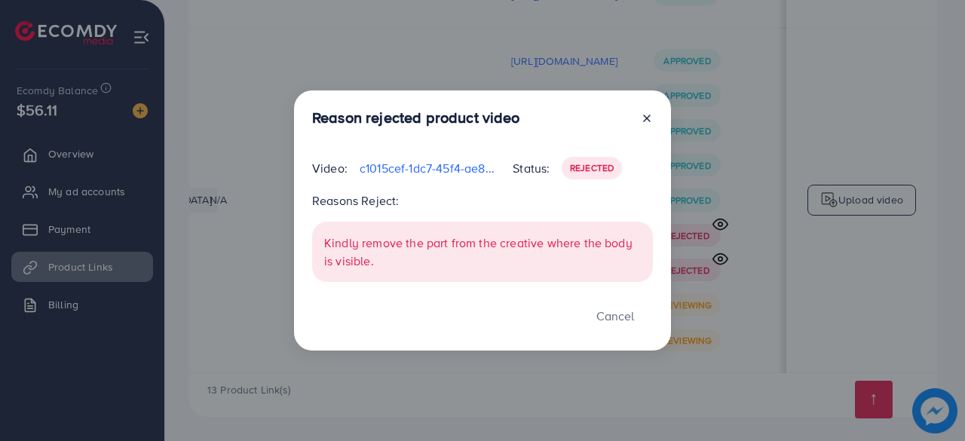
click at [642, 118] on icon at bounding box center [647, 118] width 12 height 12
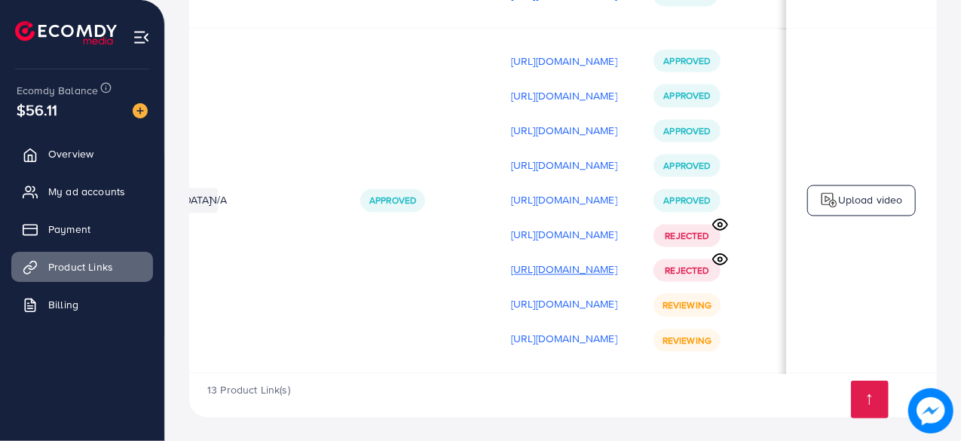
click at [515, 268] on p "[URL][DOMAIN_NAME]" at bounding box center [564, 269] width 106 height 18
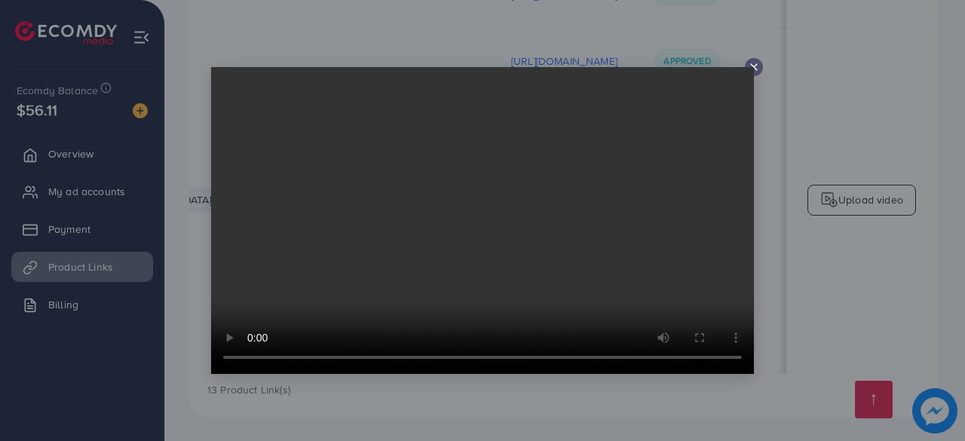
click at [753, 69] on video at bounding box center [482, 220] width 543 height 307
click at [755, 66] on icon at bounding box center [754, 67] width 12 height 12
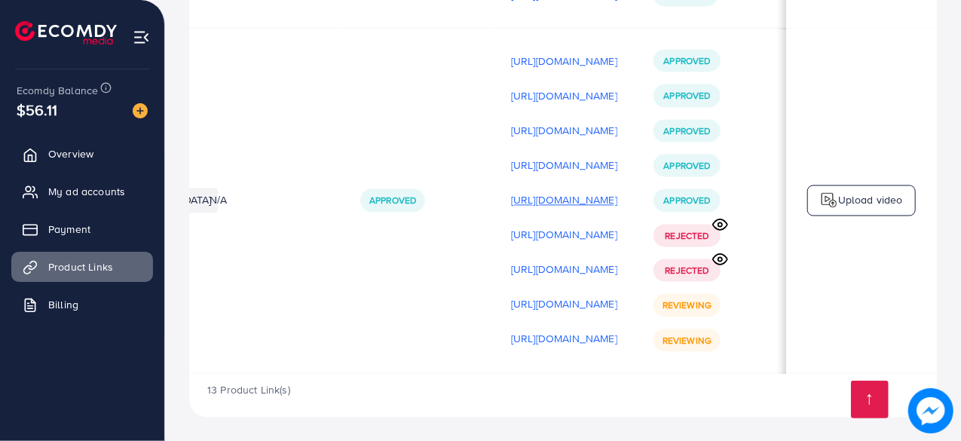
click at [570, 200] on p "[URL][DOMAIN_NAME]" at bounding box center [564, 200] width 106 height 18
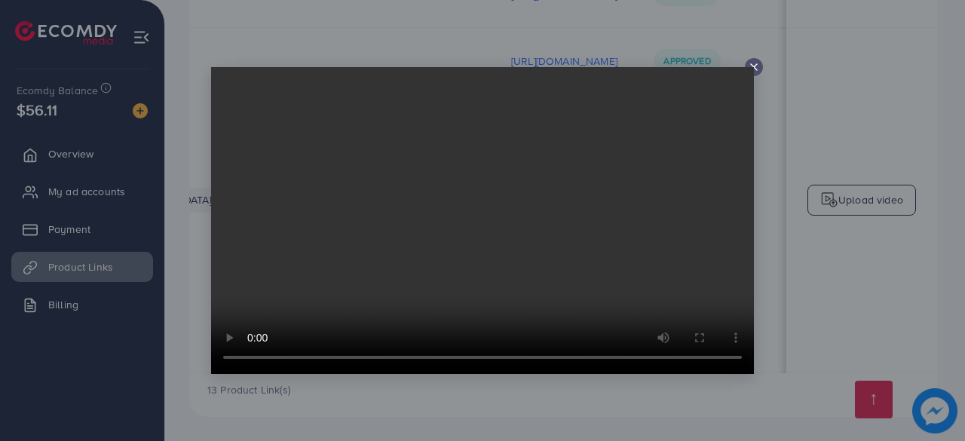
click at [756, 72] on icon at bounding box center [754, 67] width 12 height 12
